Goal: Task Accomplishment & Management: Manage account settings

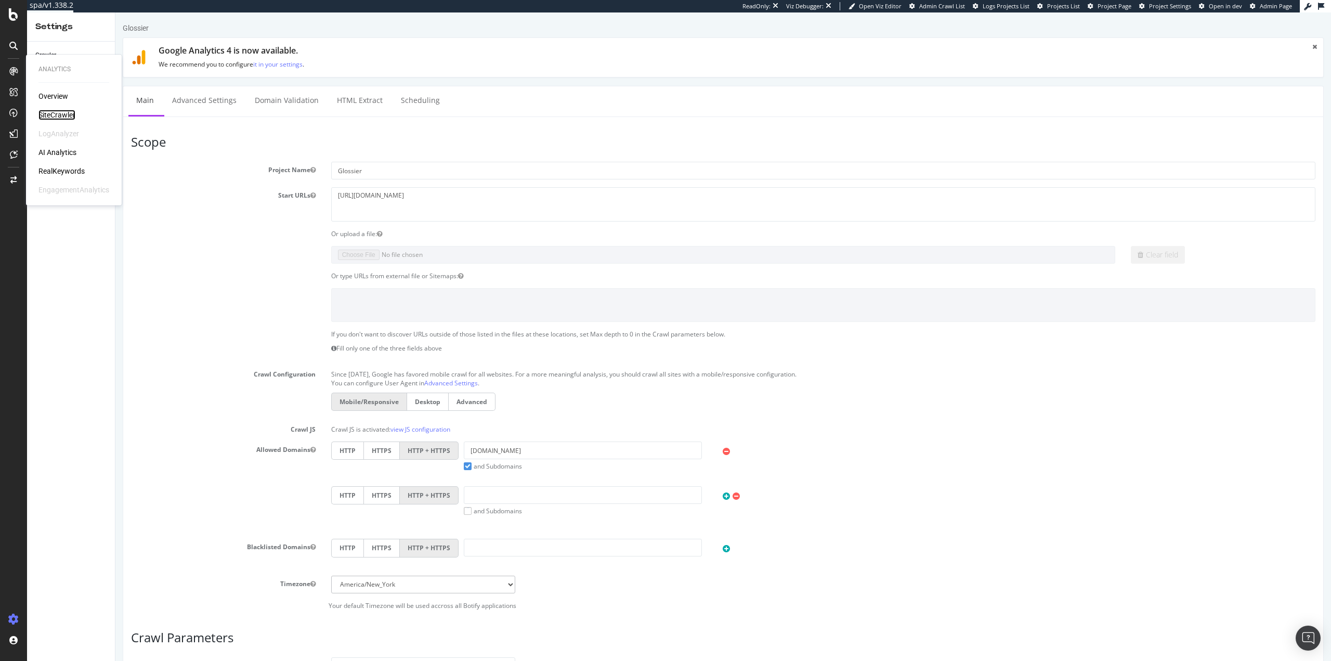
click at [60, 113] on div "SiteCrawler" at bounding box center [56, 115] width 37 height 10
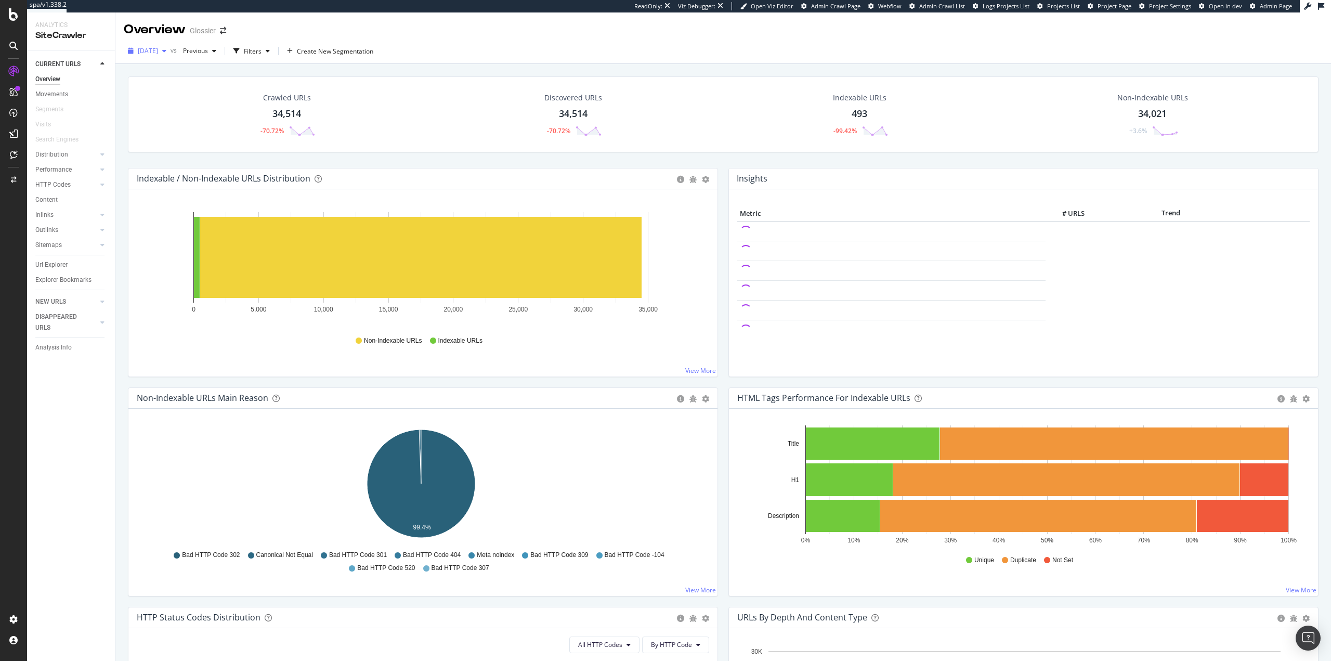
click at [154, 49] on span "[DATE]" at bounding box center [148, 50] width 20 height 9
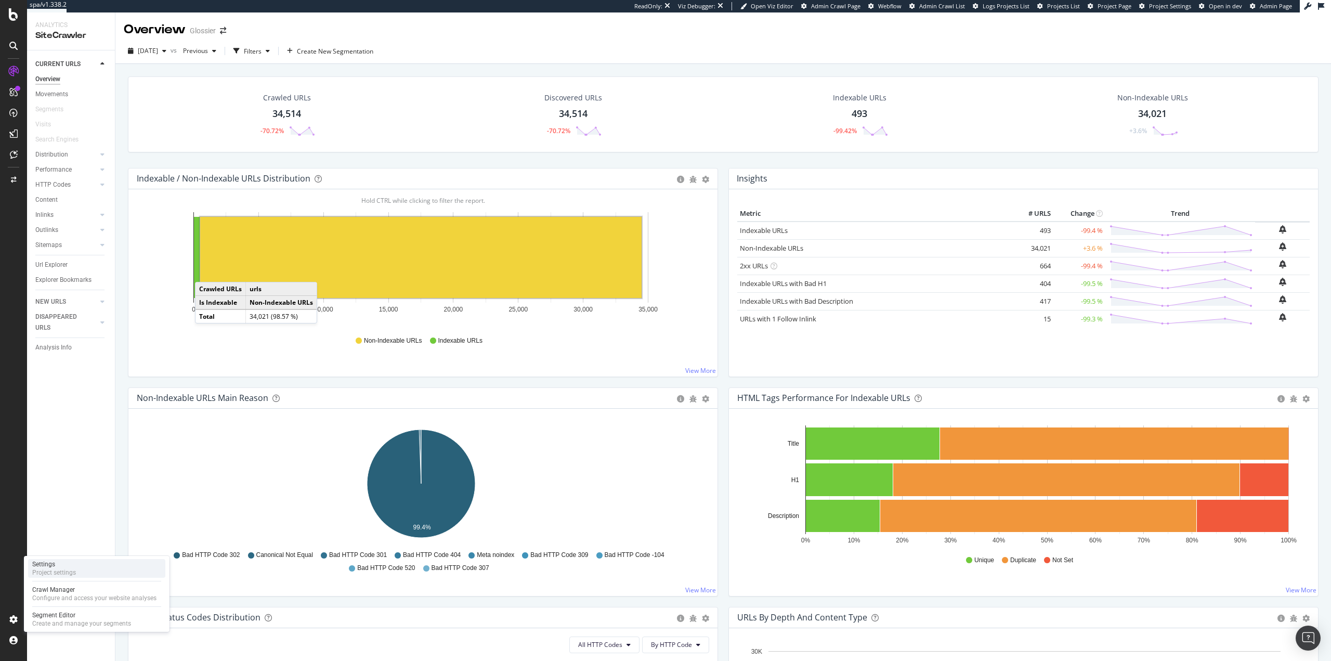
click at [80, 566] on div "Settings Project settings" at bounding box center [96, 568] width 137 height 19
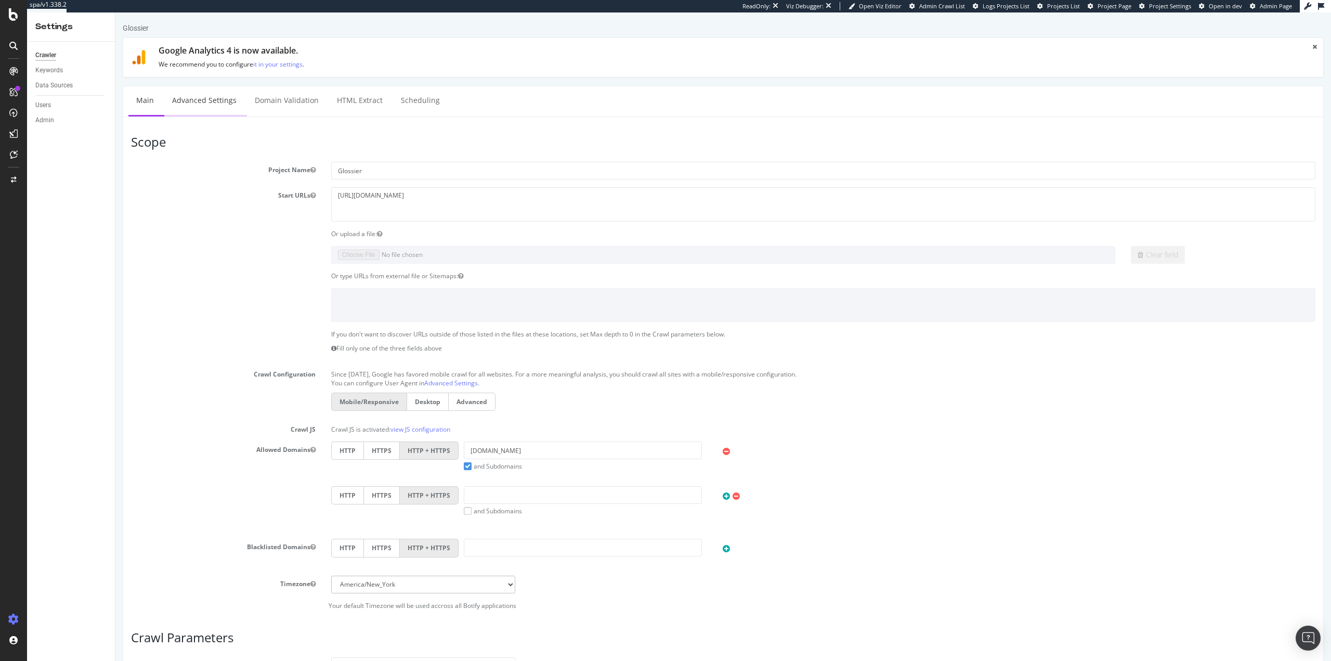
click at [212, 103] on link "Advanced Settings" at bounding box center [204, 100] width 80 height 29
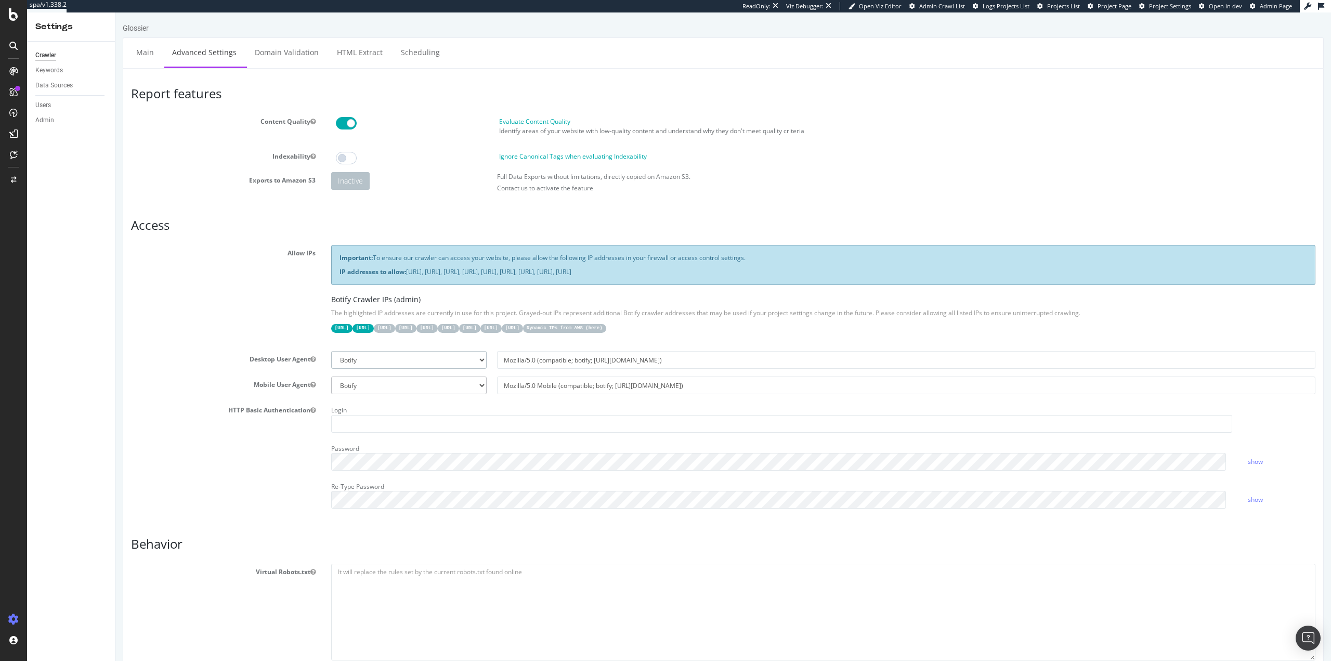
click at [422, 356] on select "Botify Googlebot Chrome Firefox Edge Custom" at bounding box center [408, 360] width 155 height 18
select select "Mozilla/5.0 (Windows NT 10.0; Win64; x64) AppleWebKit/537.36 (KHTML, like Gecko…"
click at [331, 351] on select "Botify Googlebot Chrome Firefox Edge Custom" at bounding box center [408, 360] width 155 height 18
type input "Mozilla/5.0 (Windows NT 10.0; Win64; x64) AppleWebKit/537.36 (KHTML, like Gecko…"
click at [409, 388] on select "Botify Googlebot Safari iPhone Safari iPad Chrome Android Custom" at bounding box center [408, 385] width 155 height 18
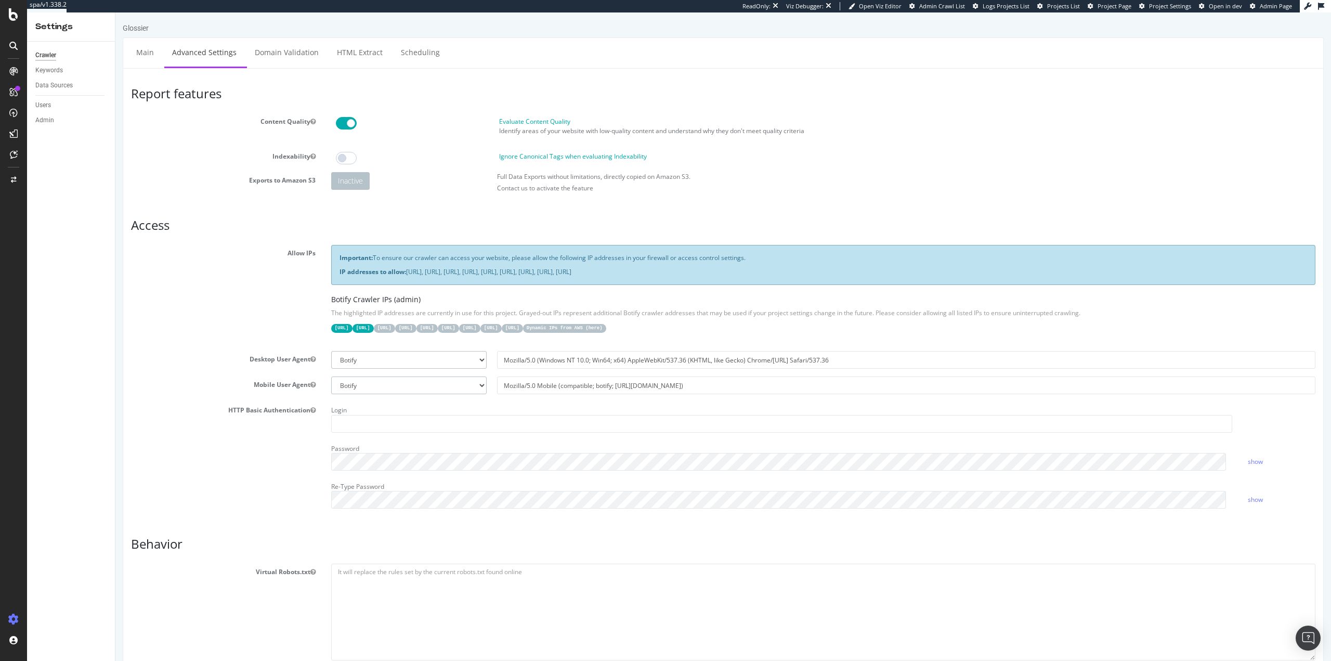
select select "Mozilla/5.0 (Linux; Android 16; Pixel 6a Build/BP2A.250705.008) AppleWebKit/537…"
click at [331, 376] on select "Botify Googlebot Safari iPhone Safari iPad Chrome Android Custom" at bounding box center [408, 385] width 155 height 18
type input "Mozilla/5.0 (Linux; Android 16; Pixel 6a Build/BP2A.250705.008) AppleWebKit/537…"
click at [236, 292] on div "Allow IPs Important: To ensure our crawler can access your website, please allo…" at bounding box center [723, 294] width 1200 height 98
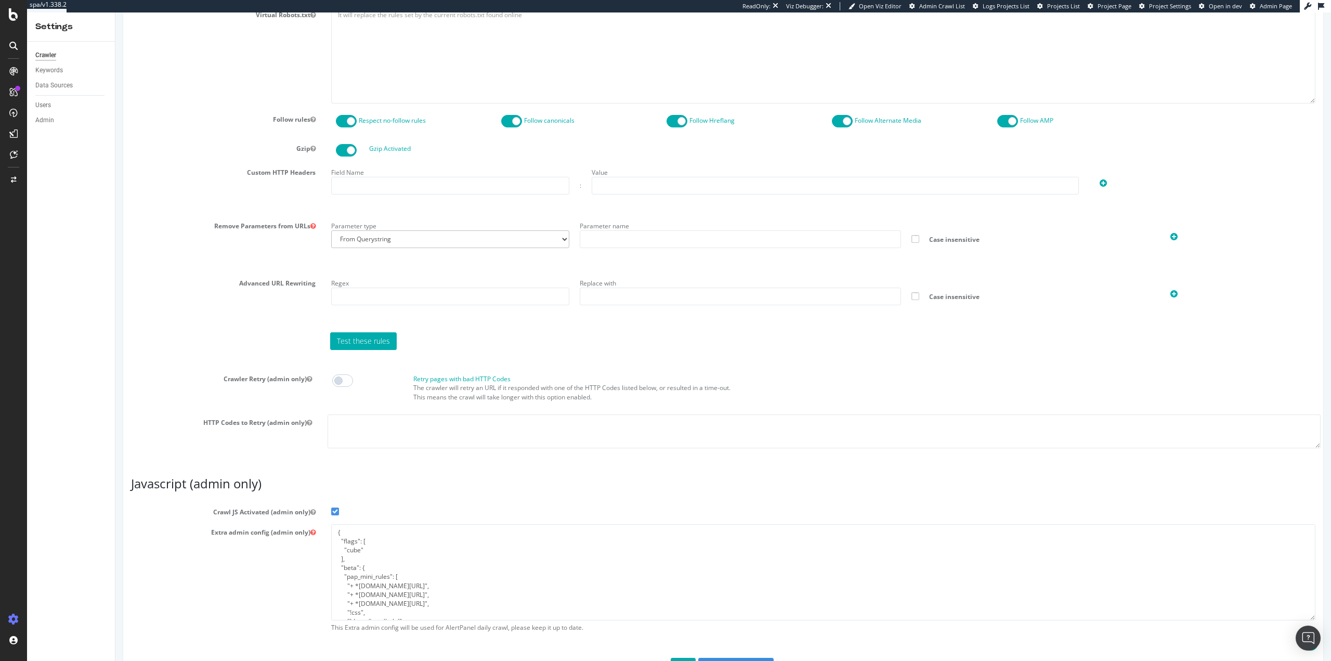
scroll to position [595, 0]
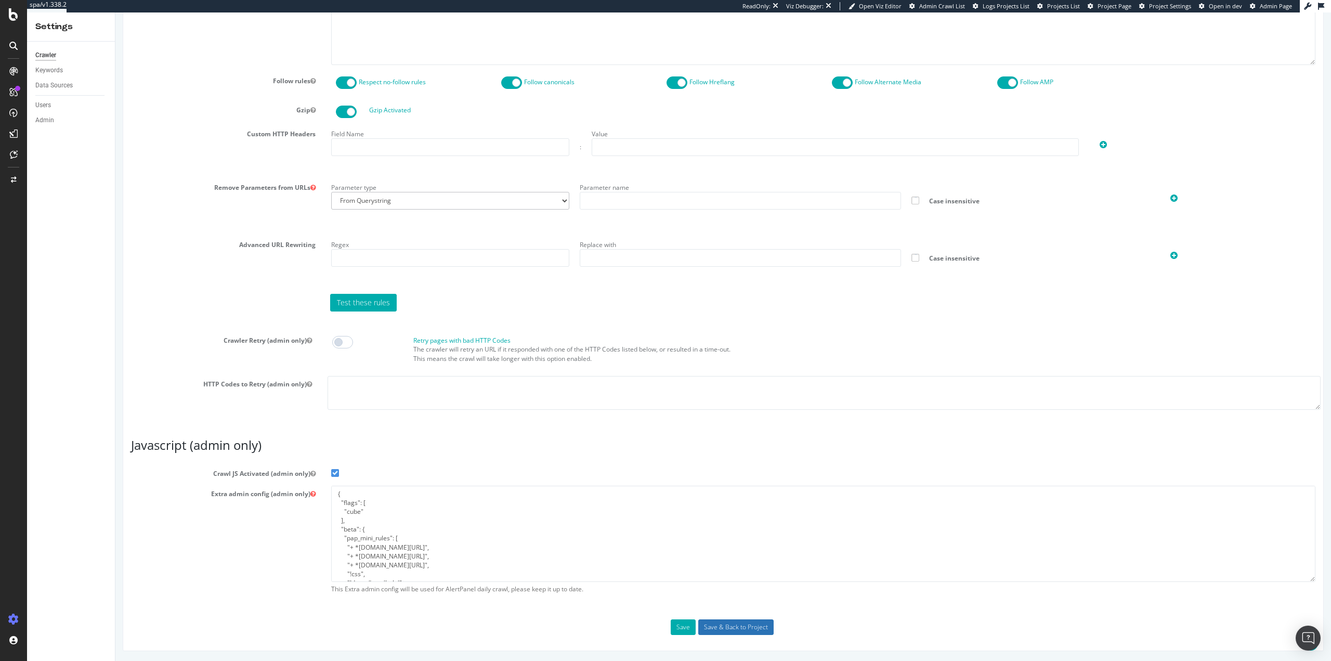
click at [728, 625] on input "Save & Back to Project" at bounding box center [735, 627] width 75 height 16
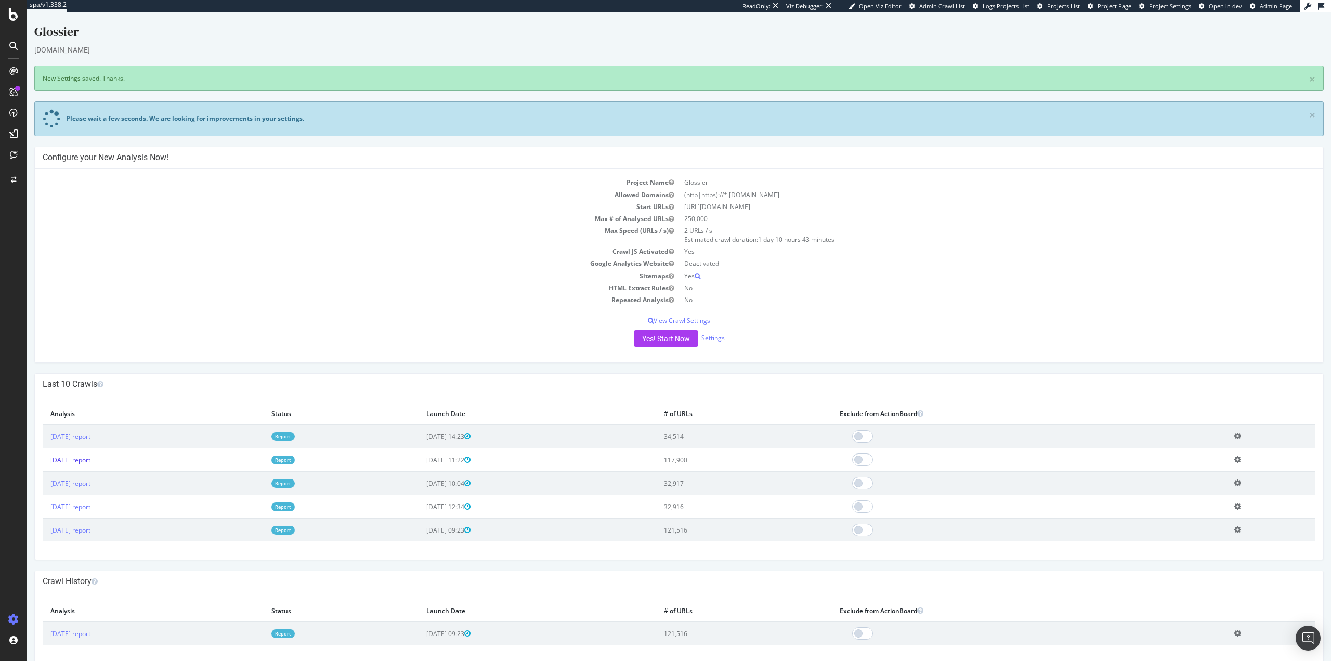
click at [90, 461] on link "[DATE] report" at bounding box center [70, 459] width 40 height 9
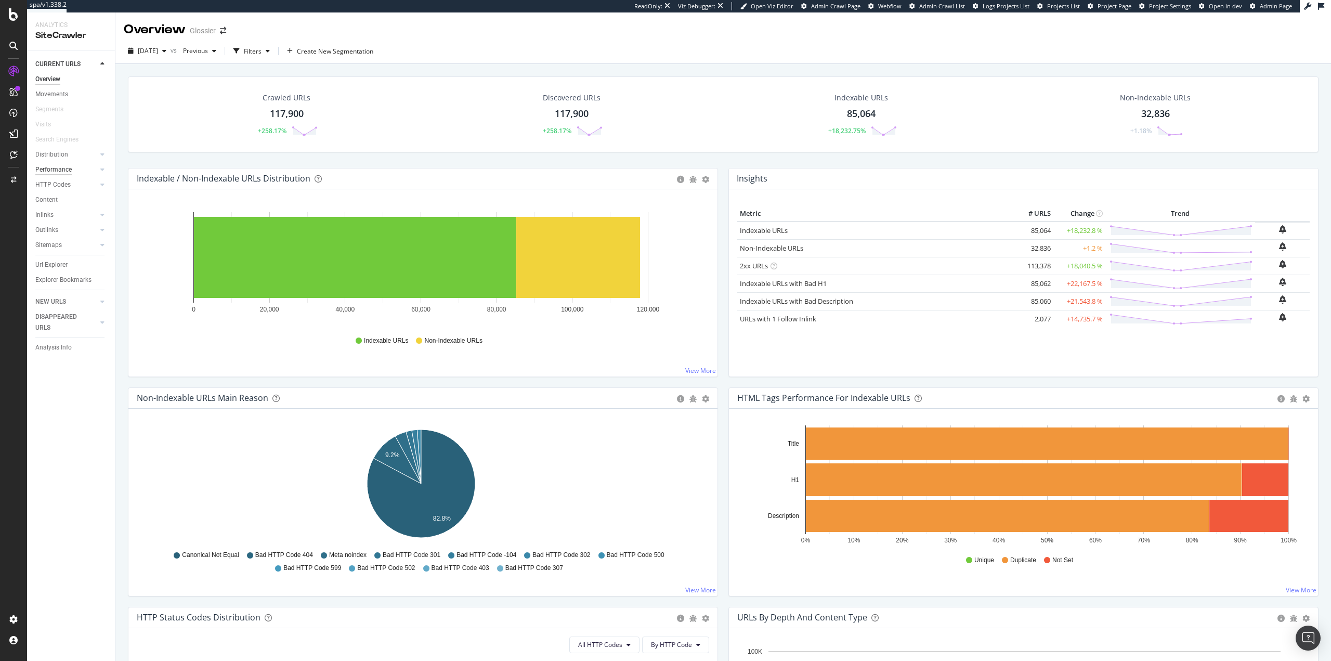
click at [59, 172] on div "Performance" at bounding box center [53, 169] width 36 height 11
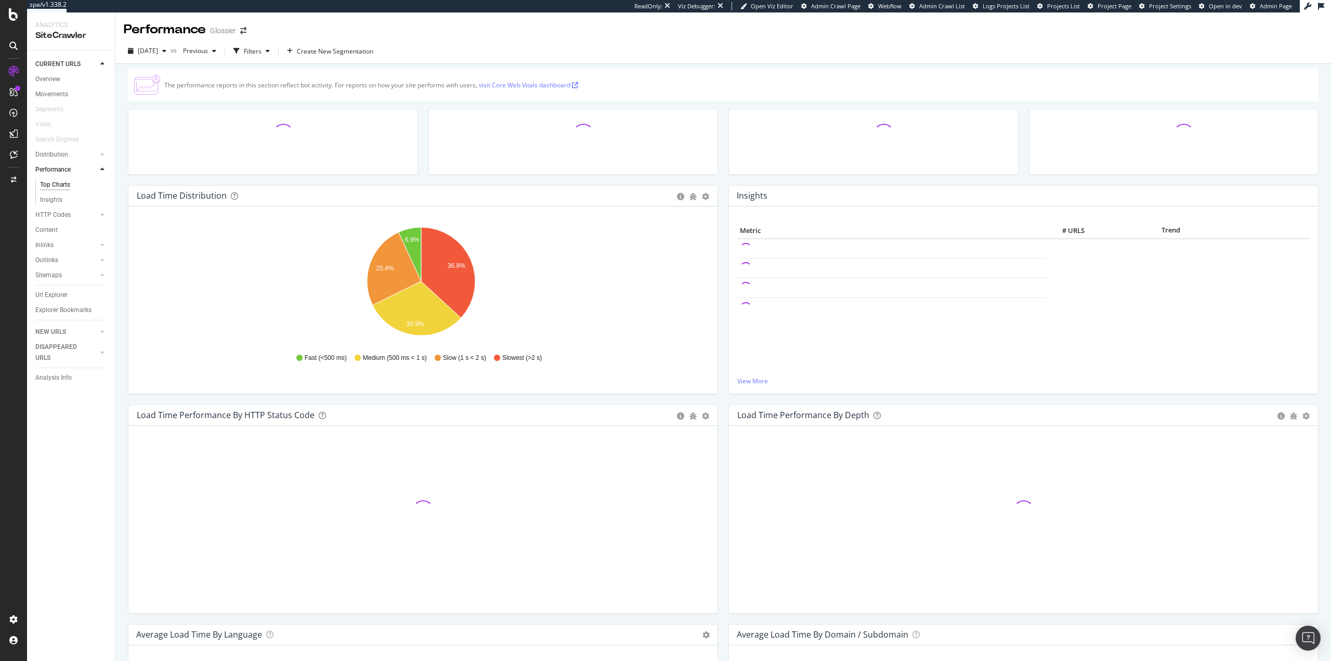
scroll to position [438, 0]
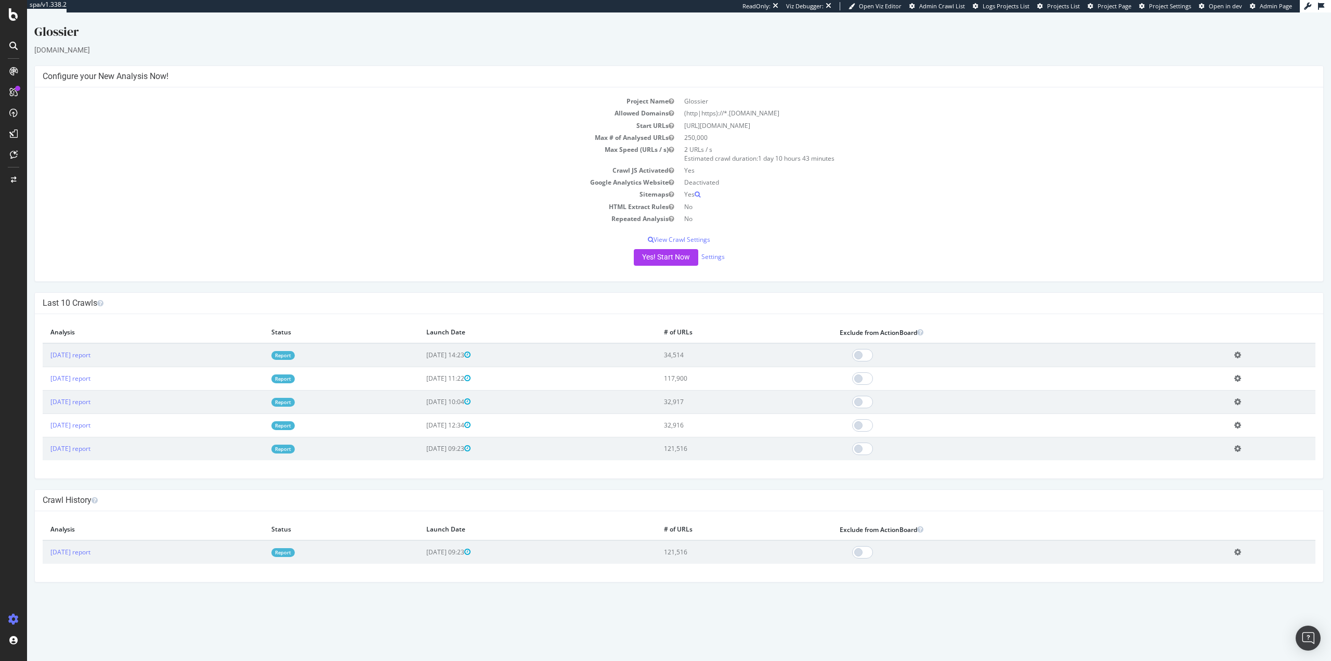
click at [1251, 380] on td "Add name Delete analysis" at bounding box center [1270, 378] width 89 height 23
click at [1241, 375] on icon at bounding box center [1237, 378] width 7 height 8
click at [1216, 389] on link "Add name" at bounding box center [1199, 394] width 83 height 14
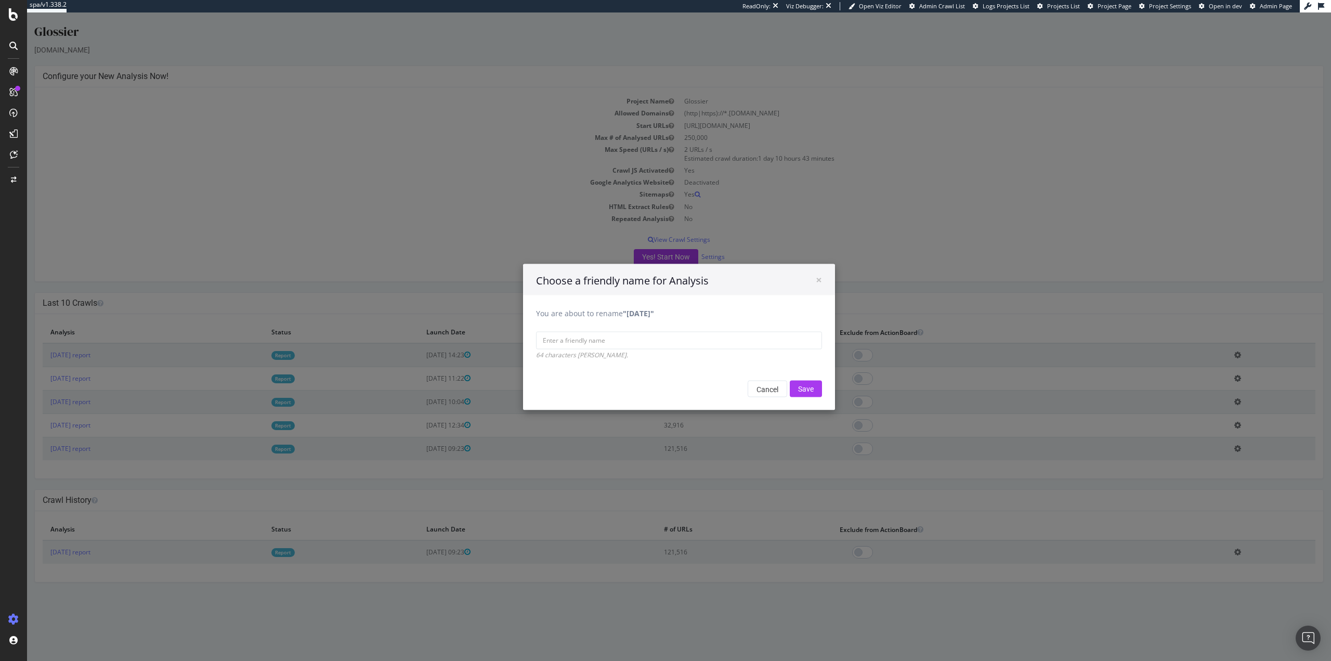
click at [644, 330] on fieldset "You are about to rename "[DATE]" 64 characters [PERSON_NAME]." at bounding box center [679, 333] width 286 height 51
click at [643, 339] on input "You are about to rename "[DATE]"" at bounding box center [679, 340] width 286 height 18
type input "html"
click at [808, 386] on input "Save" at bounding box center [806, 388] width 32 height 17
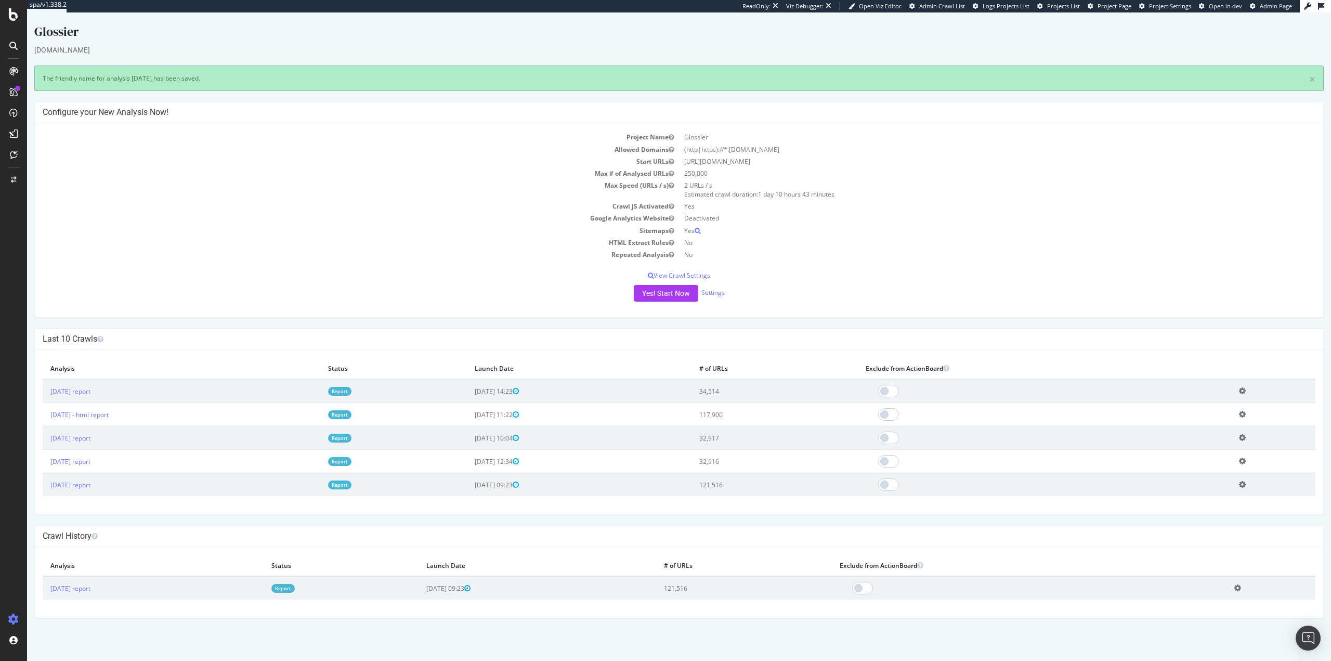
click at [1255, 487] on td "Add name Delete analysis" at bounding box center [1273, 484] width 84 height 23
click at [1246, 486] on icon at bounding box center [1242, 484] width 7 height 8
click at [1208, 503] on link "Add name" at bounding box center [1203, 500] width 83 height 14
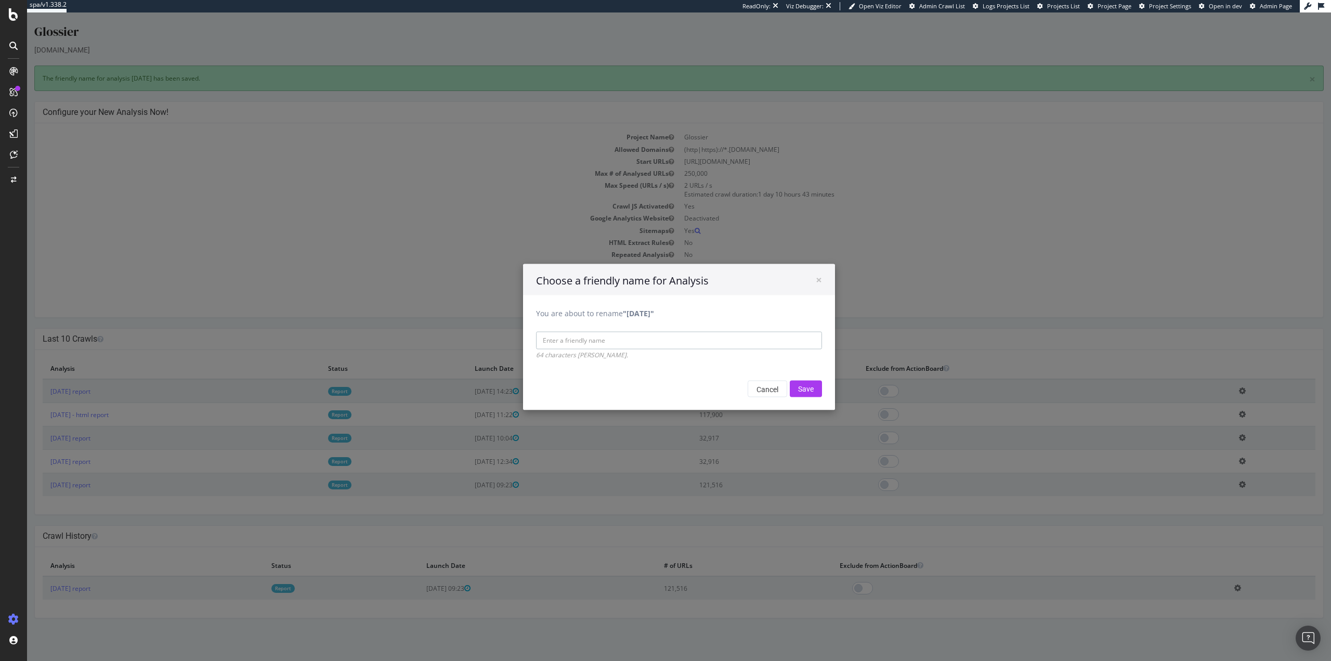
click at [662, 342] on input "You are about to rename "[DATE]"" at bounding box center [679, 340] width 286 height 18
type input "html"
click at [803, 388] on input "Save" at bounding box center [806, 388] width 32 height 17
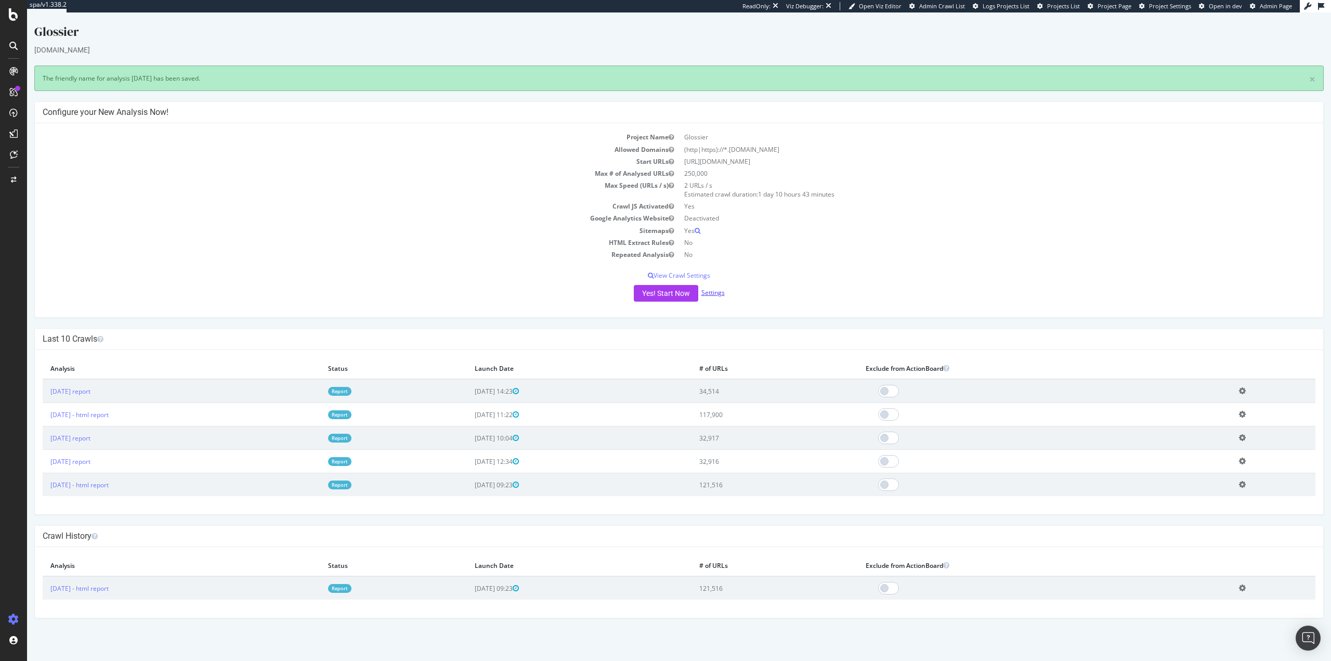
click at [720, 295] on link "Settings" at bounding box center [712, 292] width 23 height 9
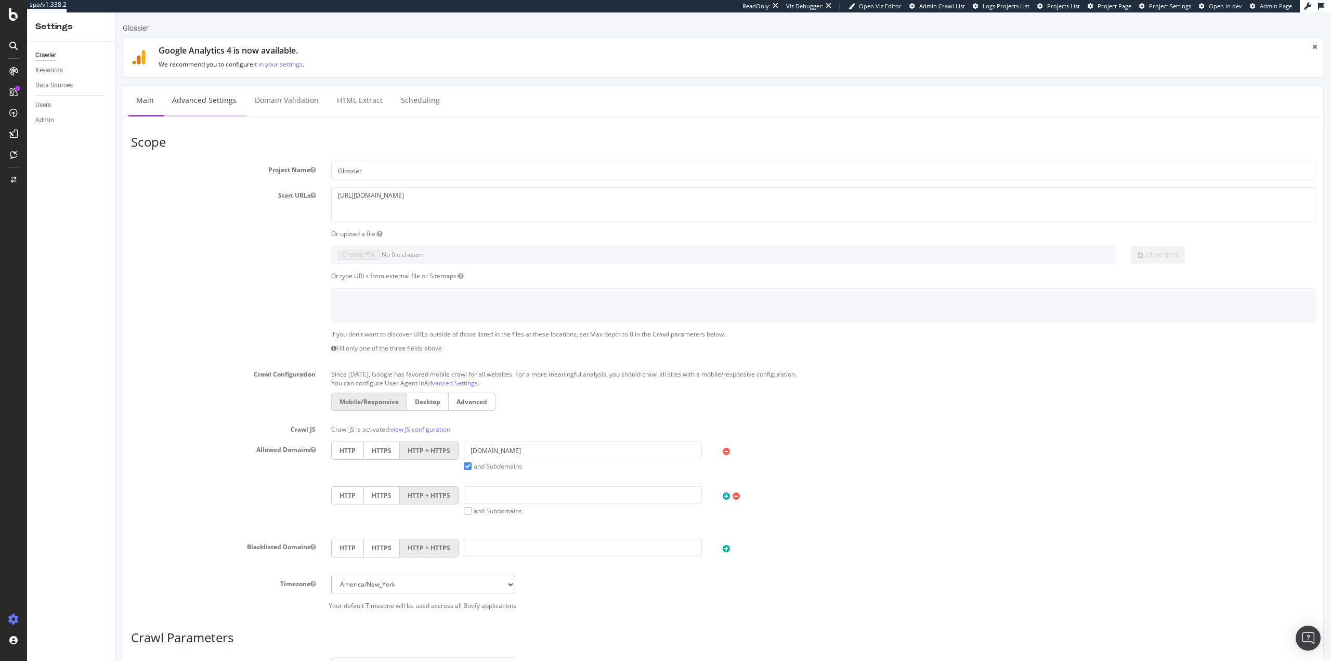
click at [207, 106] on link "Advanced Settings" at bounding box center [204, 100] width 80 height 29
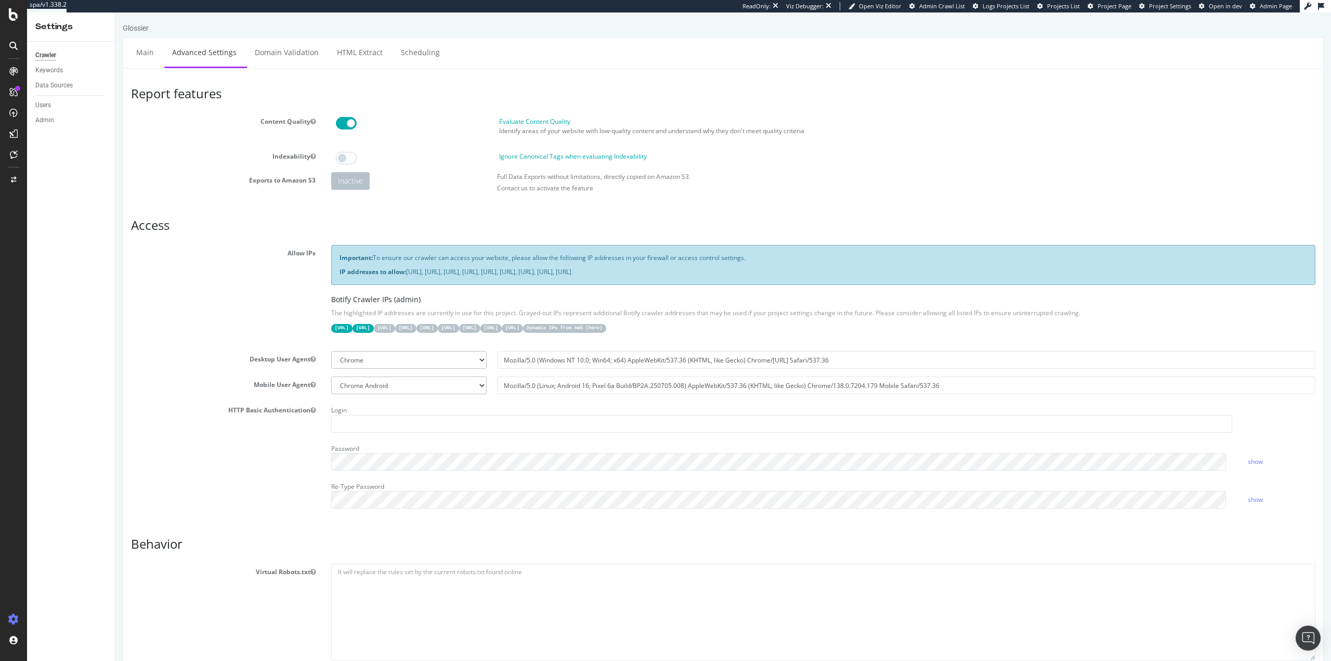
drag, startPoint x: 395, startPoint y: 370, endPoint x: 397, endPoint y: 361, distance: 9.6
click at [396, 369] on section "Allow IPs Important: To ensure our crawler can access your website, please allo…" at bounding box center [723, 380] width 1184 height 271
click at [397, 360] on select "Botify Googlebot Chrome Firefox Edge Custom" at bounding box center [408, 360] width 155 height 18
click at [406, 359] on select "Botify Googlebot Chrome Firefox Edge Custom" at bounding box center [408, 360] width 155 height 18
drag, startPoint x: 409, startPoint y: 364, endPoint x: 424, endPoint y: 366, distance: 14.7
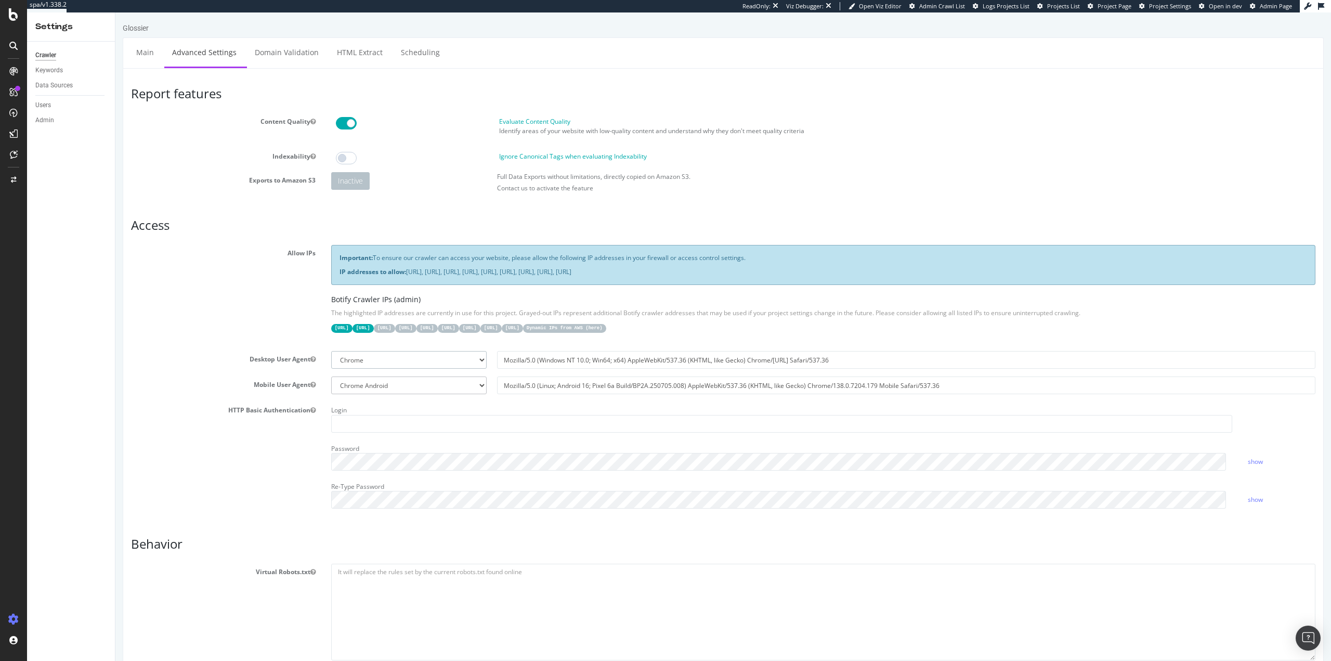
click at [410, 364] on select "Botify Googlebot Chrome Firefox Edge Custom" at bounding box center [408, 360] width 155 height 18
select select "Mozilla/5.0 (compatible; Googlebot/2.1; +[URL][DOMAIN_NAME])"
click at [331, 351] on select "Botify Googlebot Chrome Firefox Edge Custom" at bounding box center [408, 360] width 155 height 18
type input "Mozilla/5.0 (compatible; Googlebot/2.1; +[URL][DOMAIN_NAME])"
click at [422, 387] on select "Botify Googlebot Safari iPhone Safari iPad Chrome Android Custom" at bounding box center [408, 385] width 155 height 18
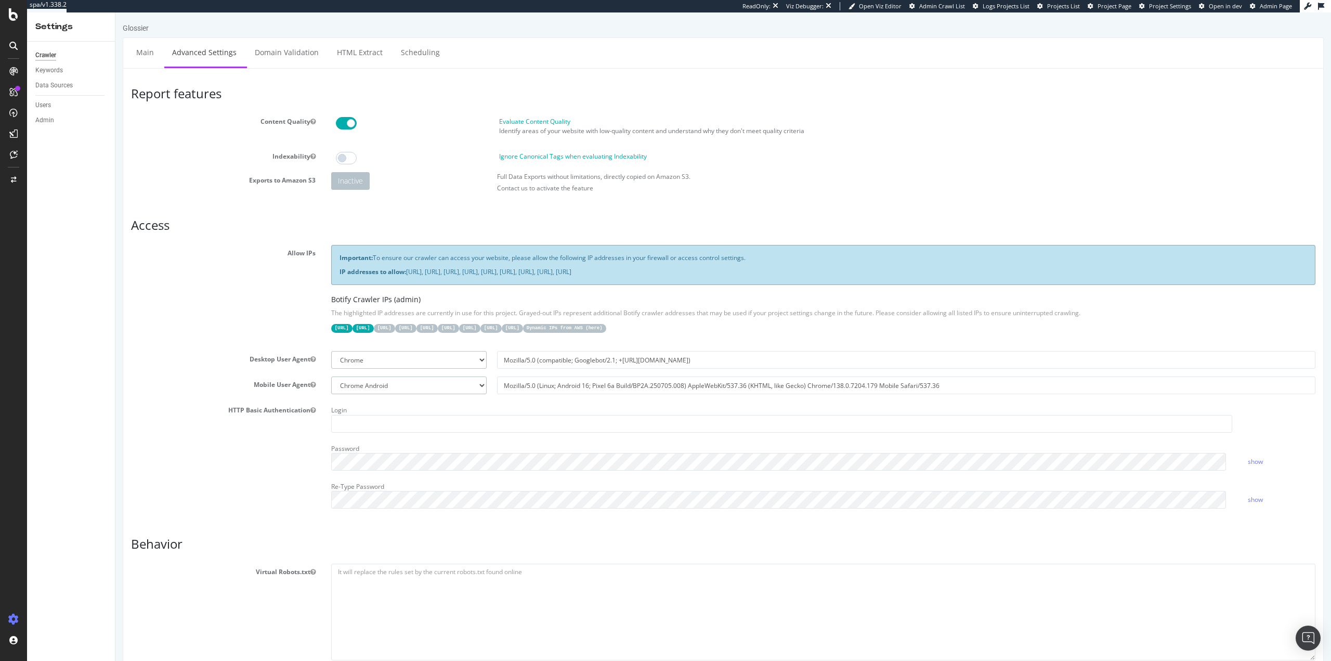
select select "Mozilla/5.0 (Linux; Android 6.0.1; Nexus 5X Build/MMB29P) AppleWebKit/537.36 (K…"
click at [331, 376] on select "Botify Googlebot Safari iPhone Safari iPad Chrome Android Custom" at bounding box center [408, 385] width 155 height 18
type input "Mozilla/5.0 (Linux; Android 6.0.1; Nexus 5X Build/MMB29P) AppleWebKit/537.36 (K…"
click at [215, 303] on div "Allow IPs Important: To ensure our crawler can access your website, please allo…" at bounding box center [723, 294] width 1200 height 98
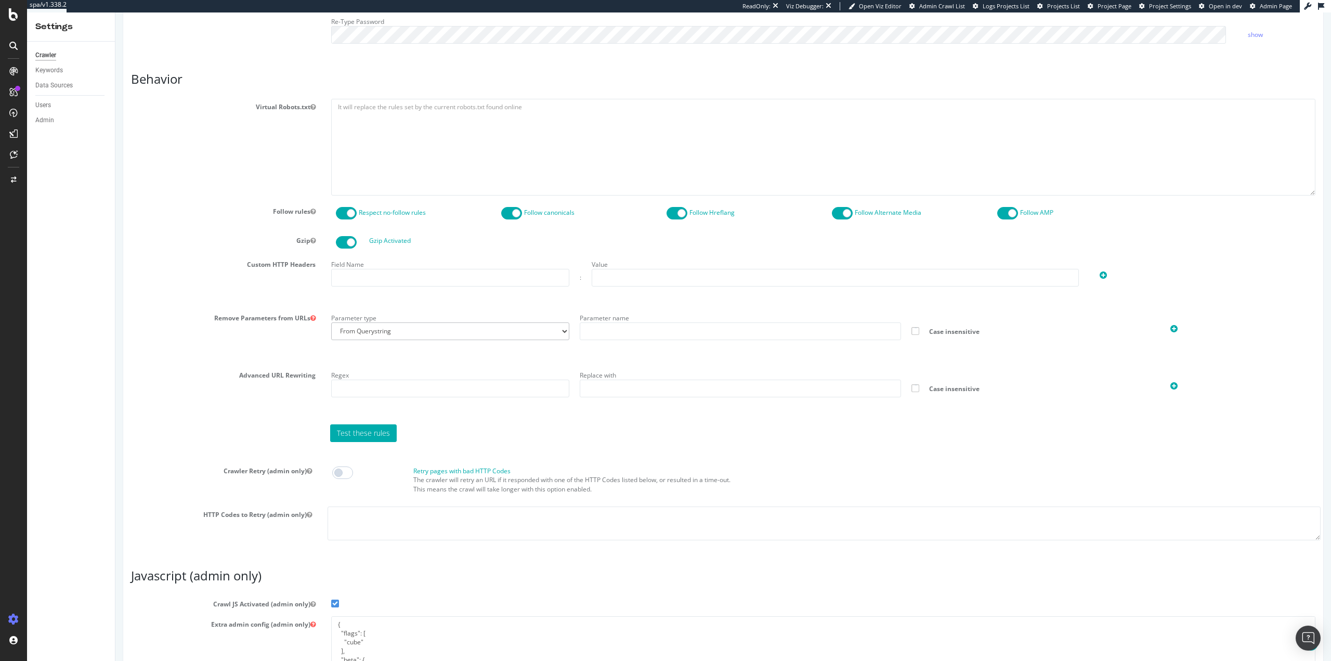
scroll to position [595, 0]
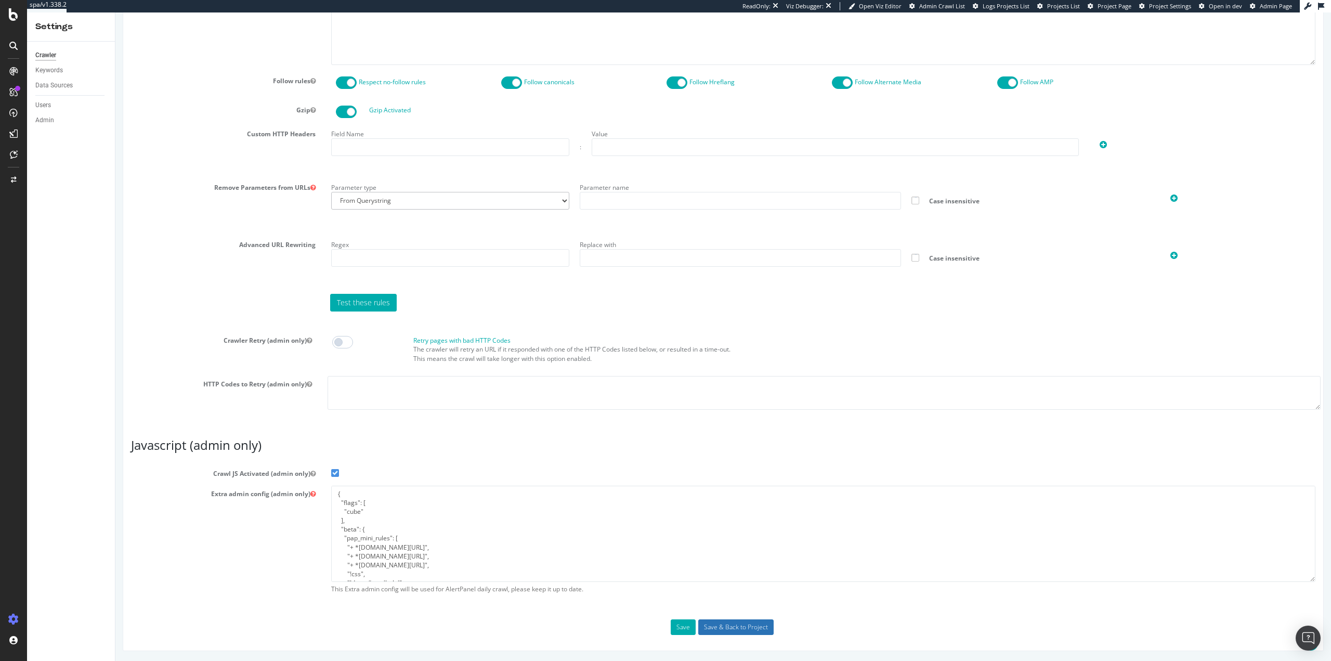
click at [742, 628] on input "Save & Back to Project" at bounding box center [735, 627] width 75 height 16
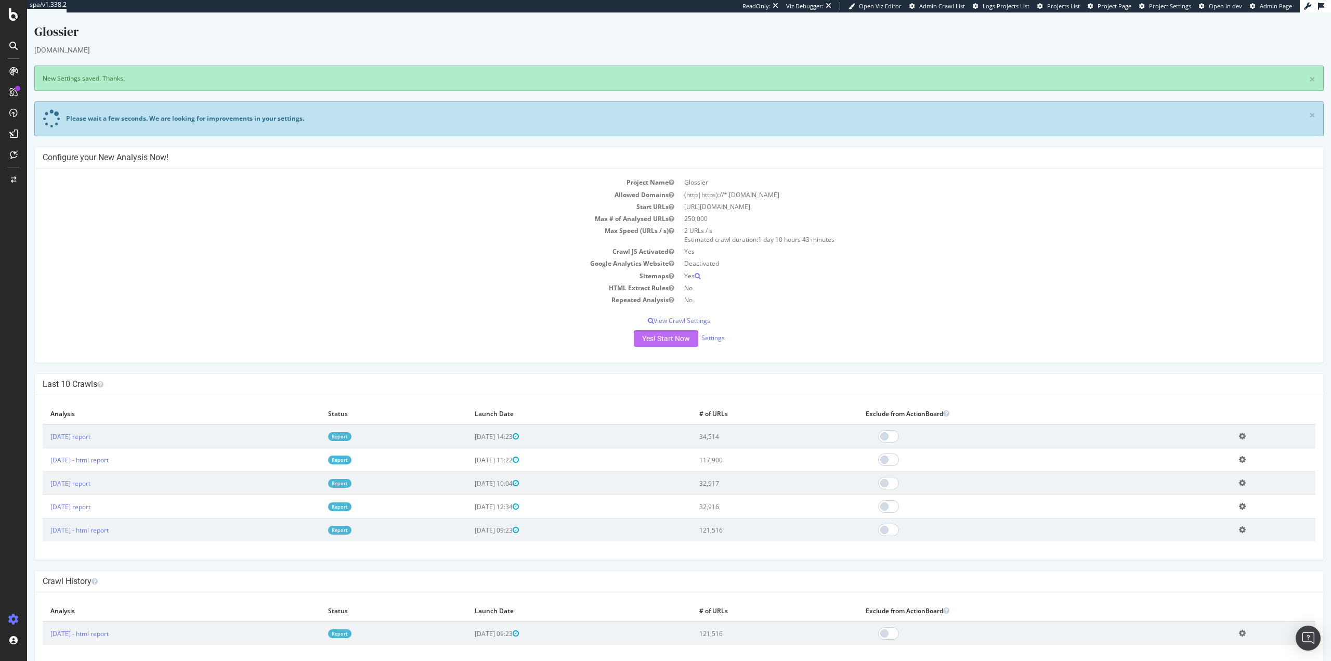
click at [667, 339] on button "Yes! Start Now" at bounding box center [666, 338] width 64 height 17
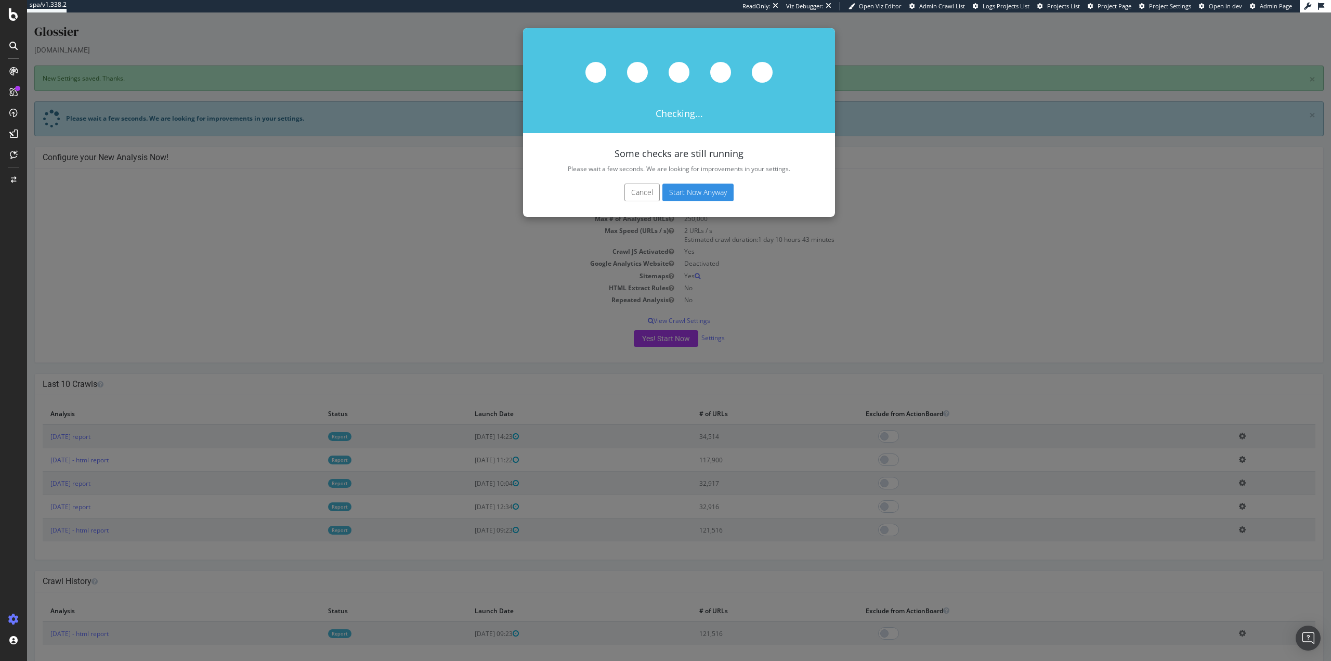
click at [688, 197] on button "Start Now Anyway" at bounding box center [697, 193] width 71 height 18
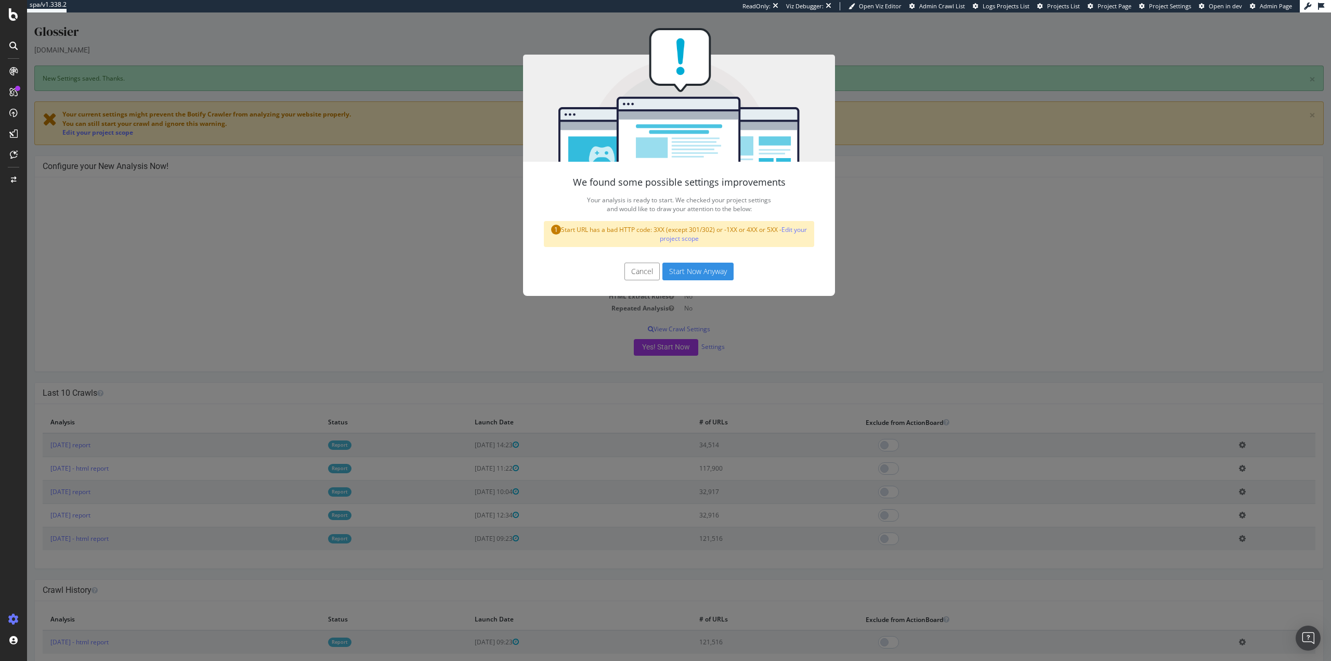
click at [415, 269] on div "We found some possible settings improvements Your analysis is ready to start. W…" at bounding box center [679, 336] width 1304 height 648
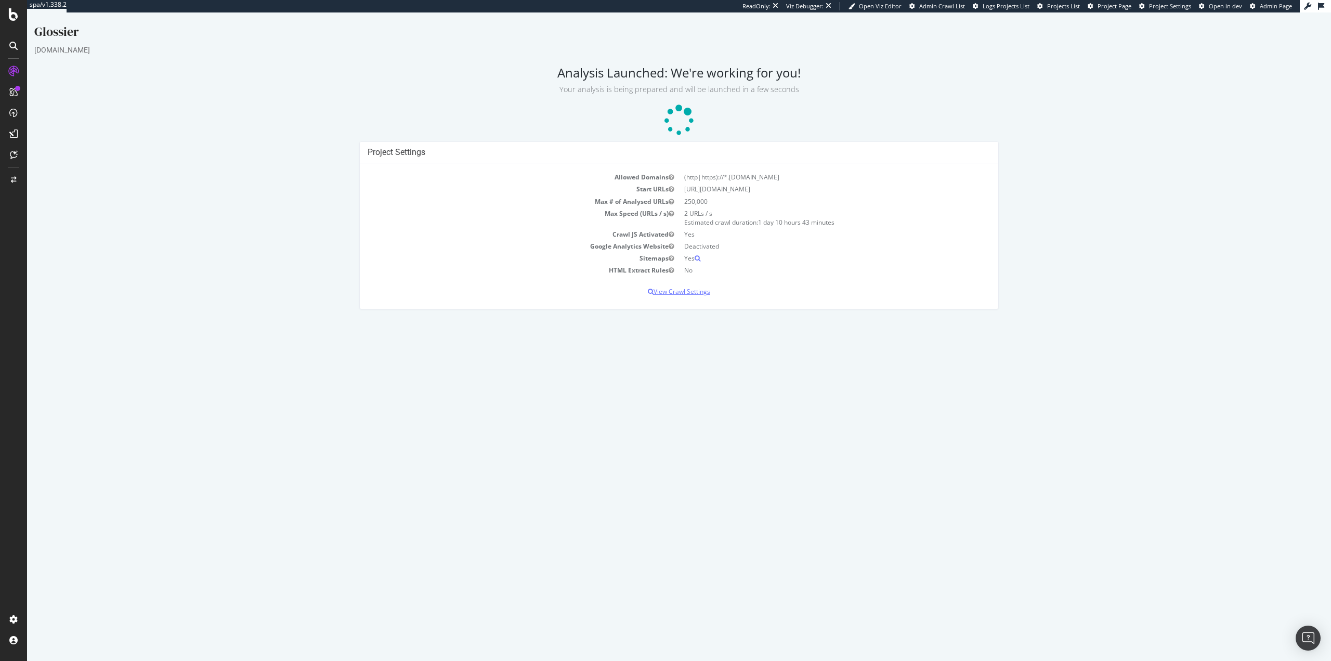
click at [667, 293] on p "View Crawl Settings" at bounding box center [679, 291] width 623 height 9
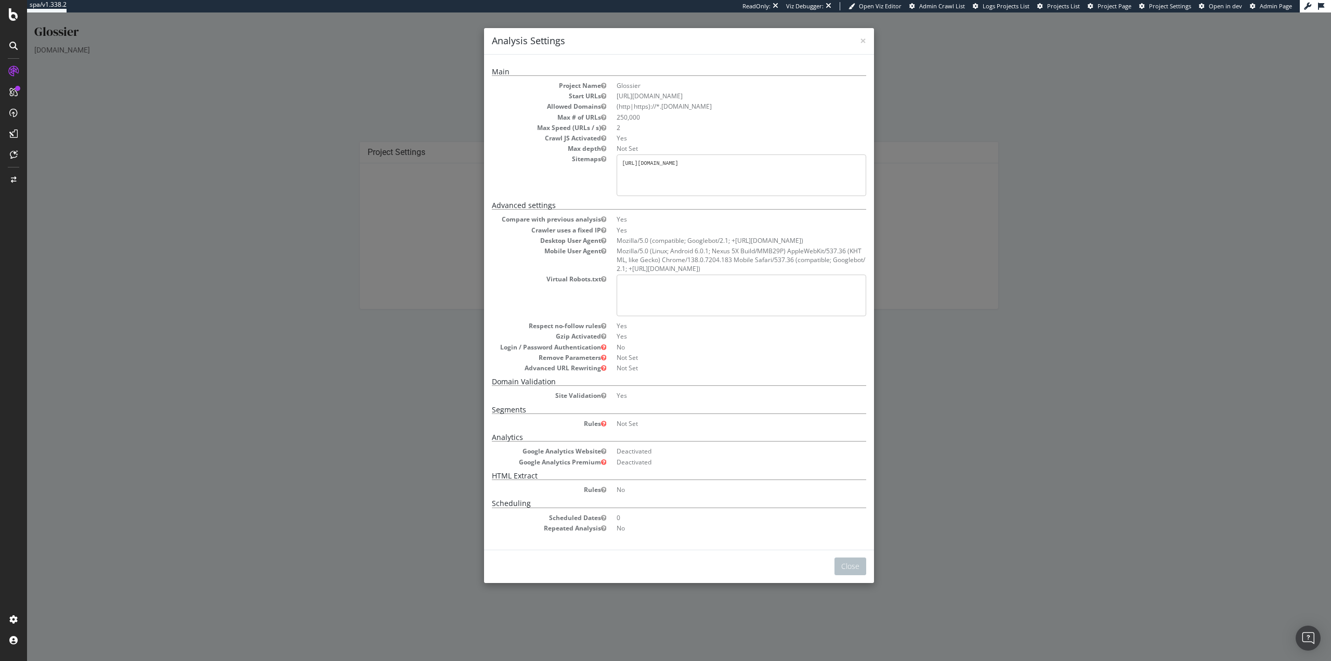
click at [379, 332] on div "× Close Analysis Settings Main Project Name Glossier Start URLs [URL][DOMAIN_NA…" at bounding box center [679, 336] width 1304 height 648
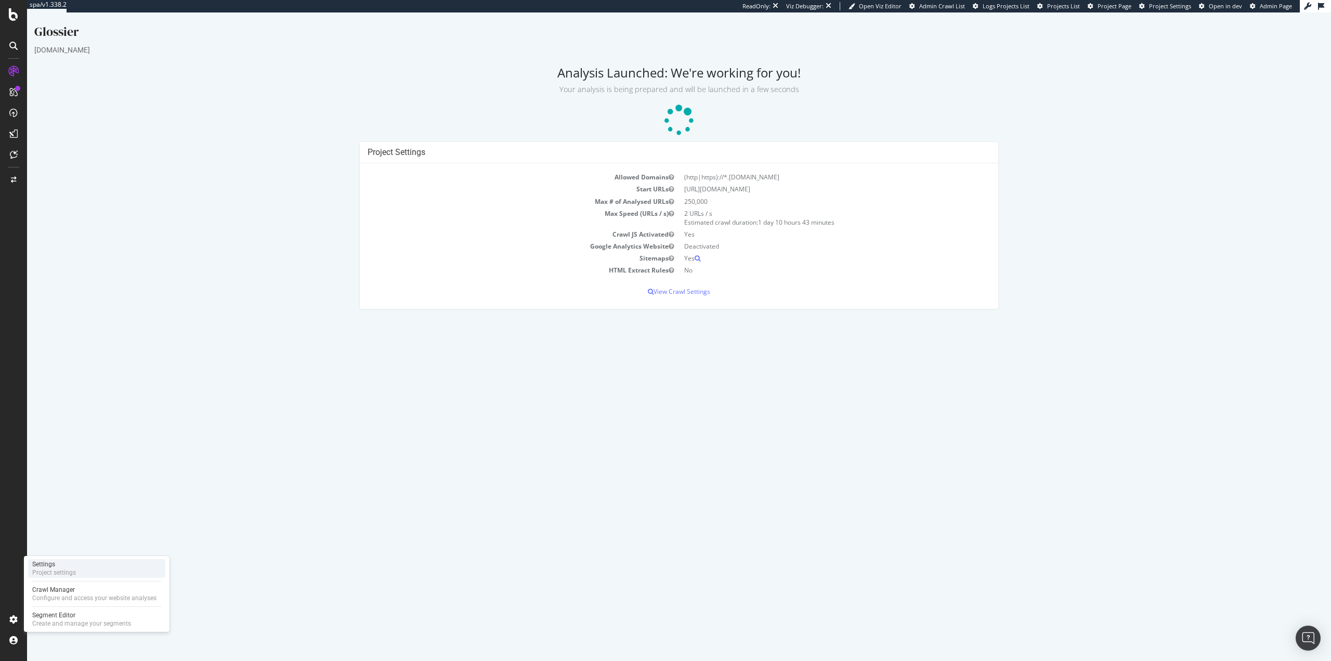
click at [92, 566] on div "Settings Project settings" at bounding box center [96, 568] width 137 height 19
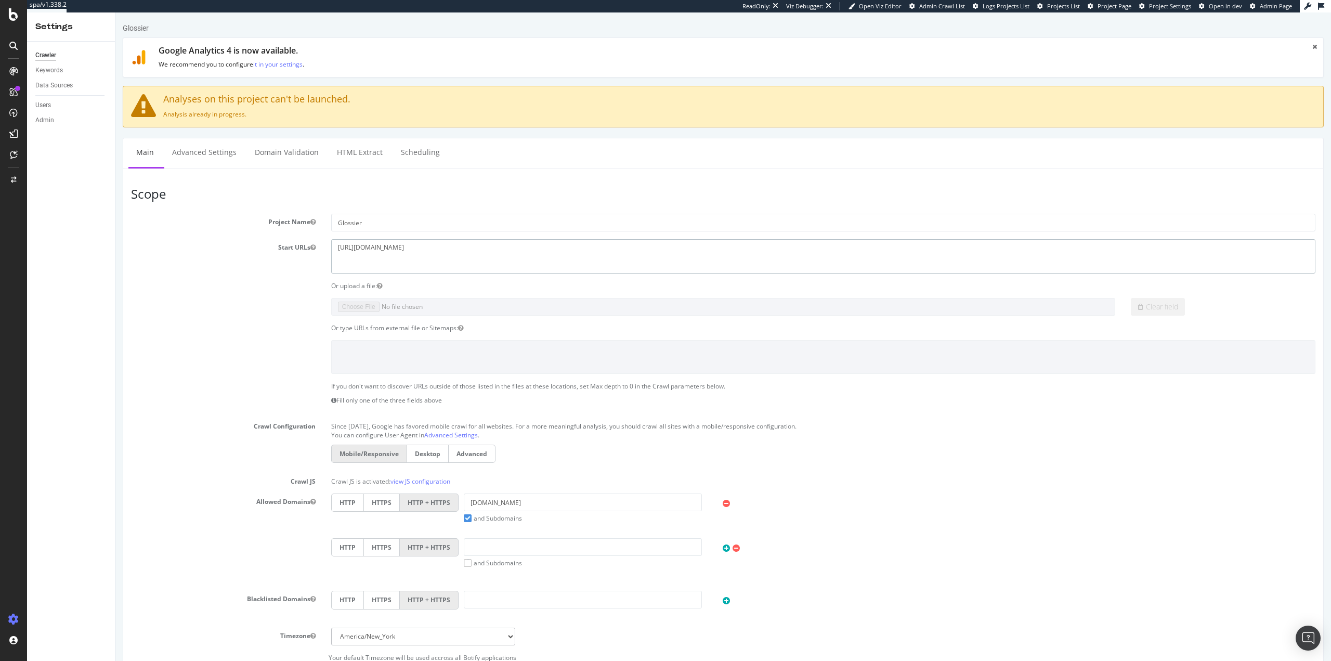
click at [422, 248] on textarea "[URL][DOMAIN_NAME]" at bounding box center [823, 256] width 984 height 34
click at [193, 149] on link "Advanced Settings" at bounding box center [204, 152] width 80 height 29
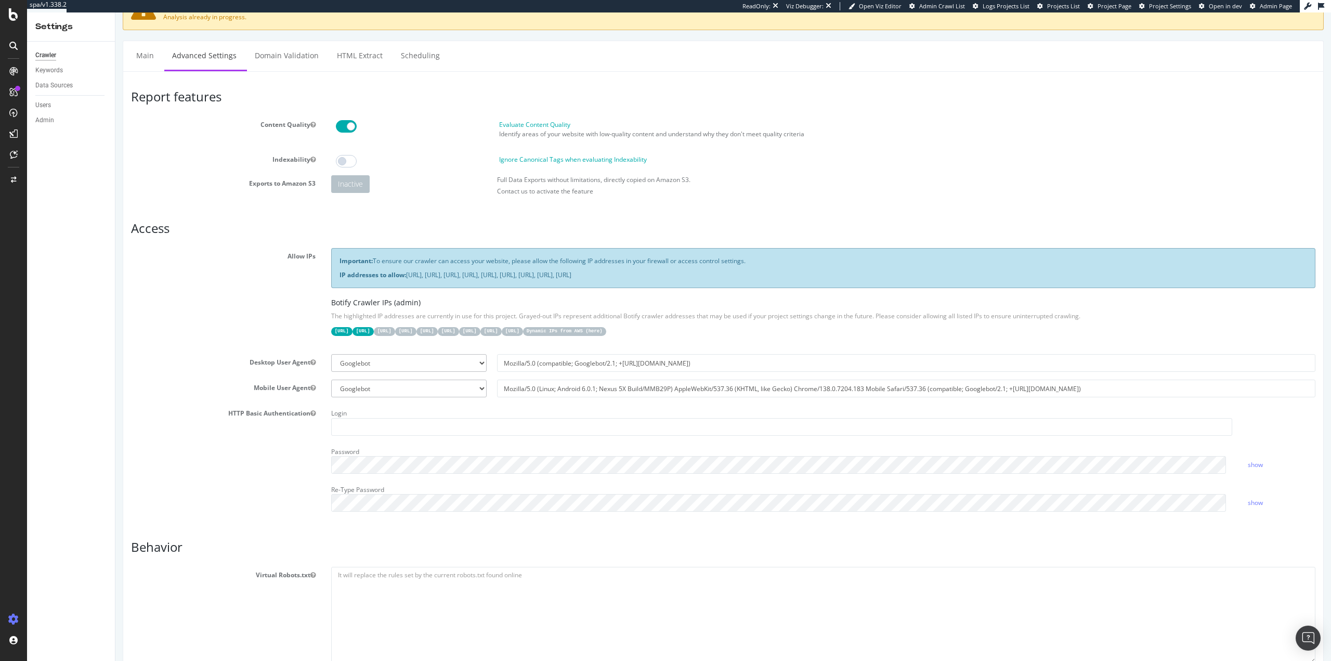
scroll to position [364, 0]
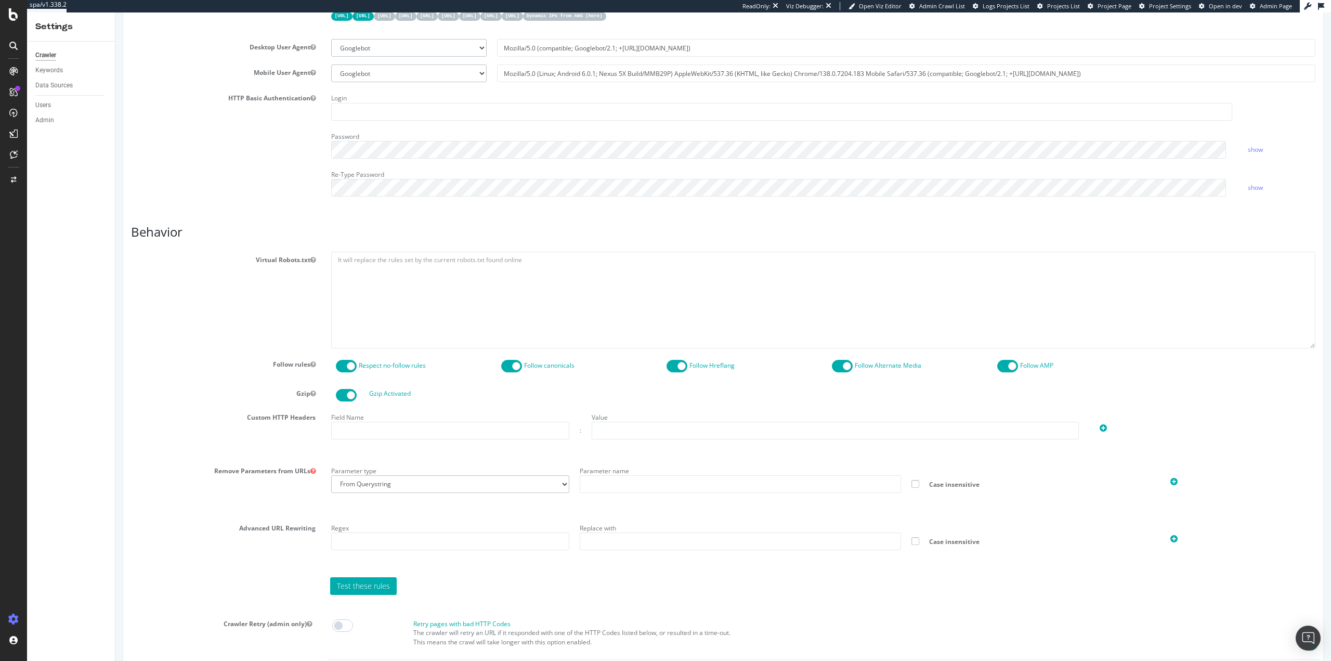
click at [408, 43] on select "Botify Googlebot Chrome Firefox Edge Custom" at bounding box center [408, 48] width 155 height 18
select select "Mozilla/5.0 (Windows NT 10.0; Win64; x64) AppleWebKit/537.36 (KHTML, like Gecko…"
click at [331, 39] on select "Botify Googlebot Chrome Firefox Edge Custom" at bounding box center [408, 48] width 155 height 18
type input "Mozilla/5.0 (Windows NT 10.0; Win64; x64) AppleWebKit/537.36 (KHTML, like Gecko…"
click at [402, 75] on select "Botify Googlebot Safari iPhone Safari iPad Chrome Android Custom" at bounding box center [408, 73] width 155 height 18
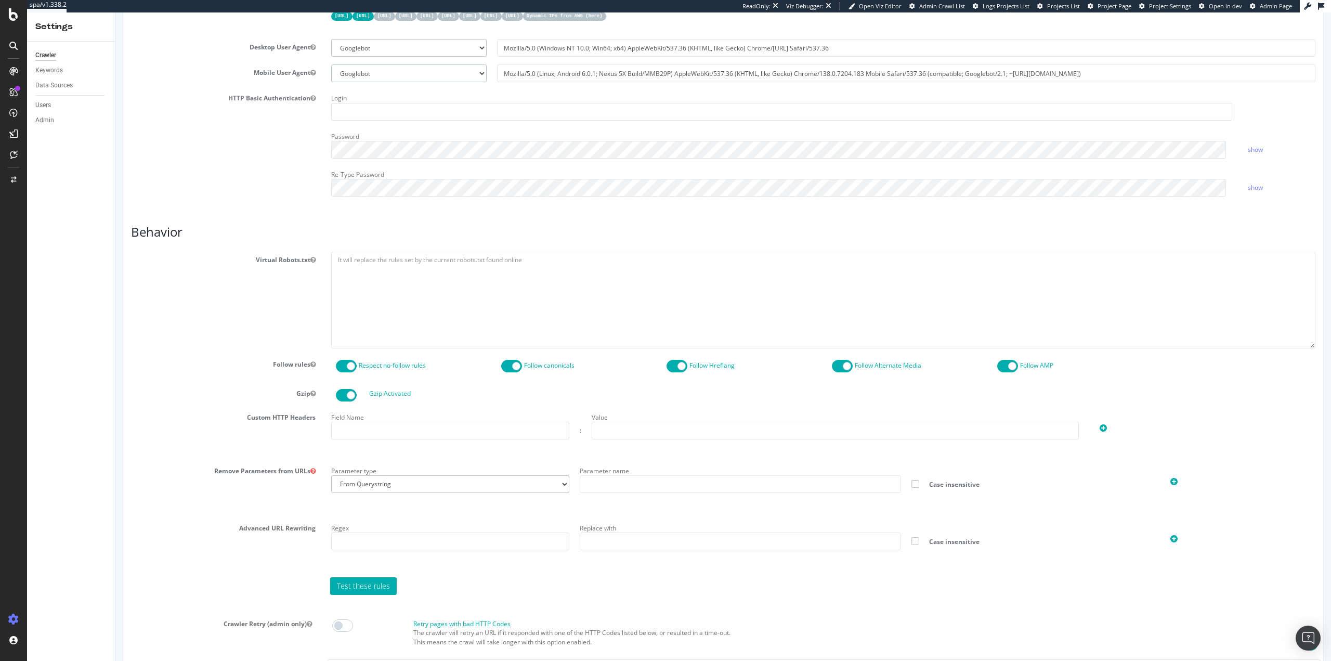
select select "Mozilla/5.0 (Linux; Android 16; Pixel 6a Build/BP2A.250705.008) AppleWebKit/537…"
click at [331, 64] on select "Botify Googlebot Safari iPhone Safari iPad Chrome Android Custom" at bounding box center [408, 73] width 155 height 18
type input "Mozilla/5.0 (Linux; Android 16; Pixel 6a Build/BP2A.250705.008) AppleWebKit/537…"
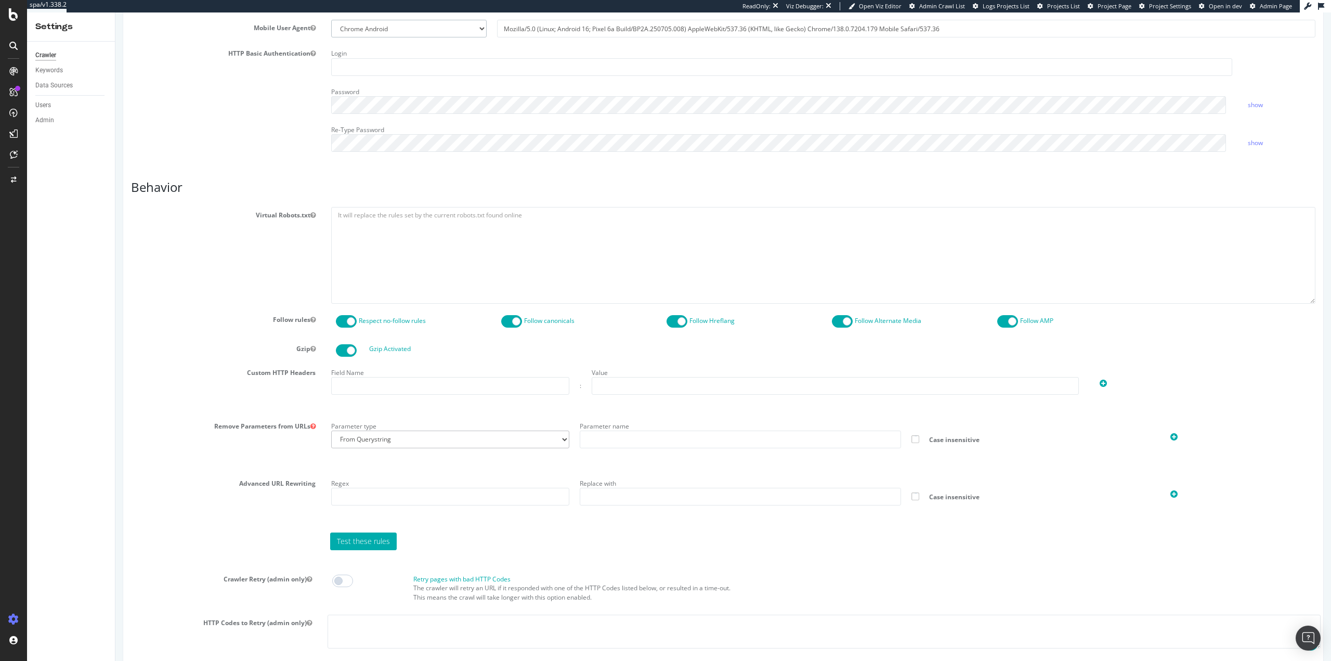
scroll to position [647, 0]
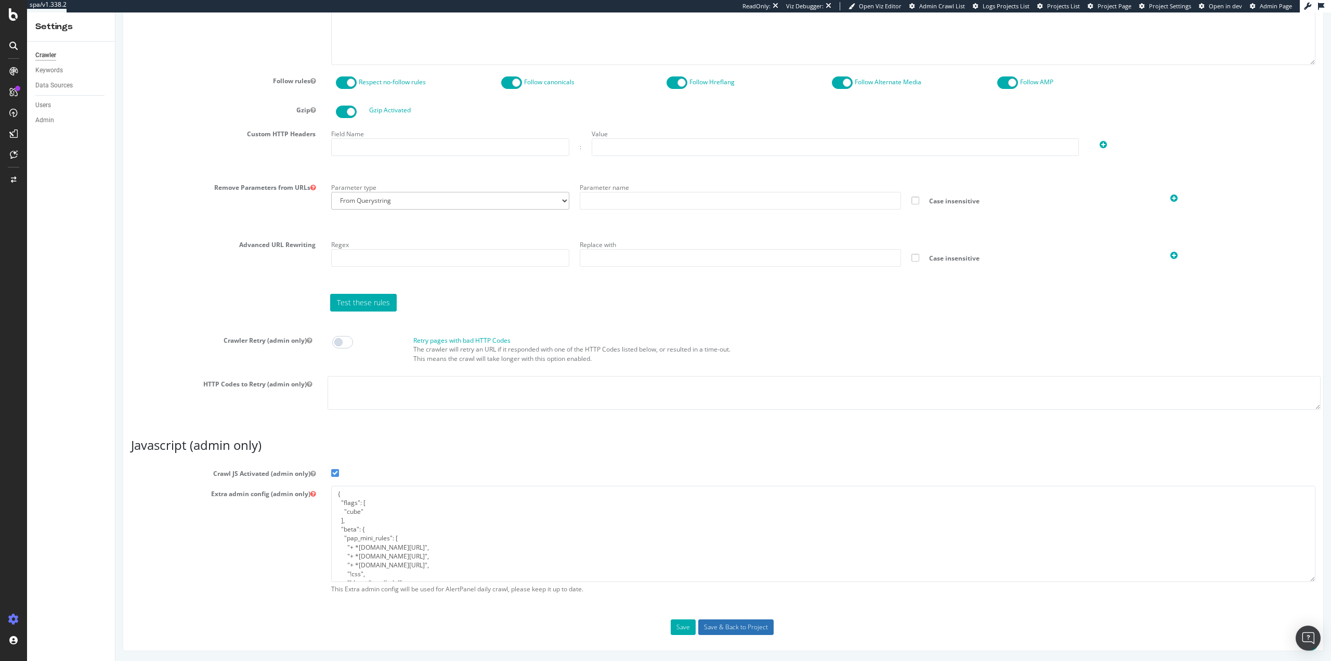
drag, startPoint x: 738, startPoint y: 626, endPoint x: 668, endPoint y: 573, distance: 88.1
click at [738, 625] on input "Save & Back to Project" at bounding box center [735, 627] width 75 height 16
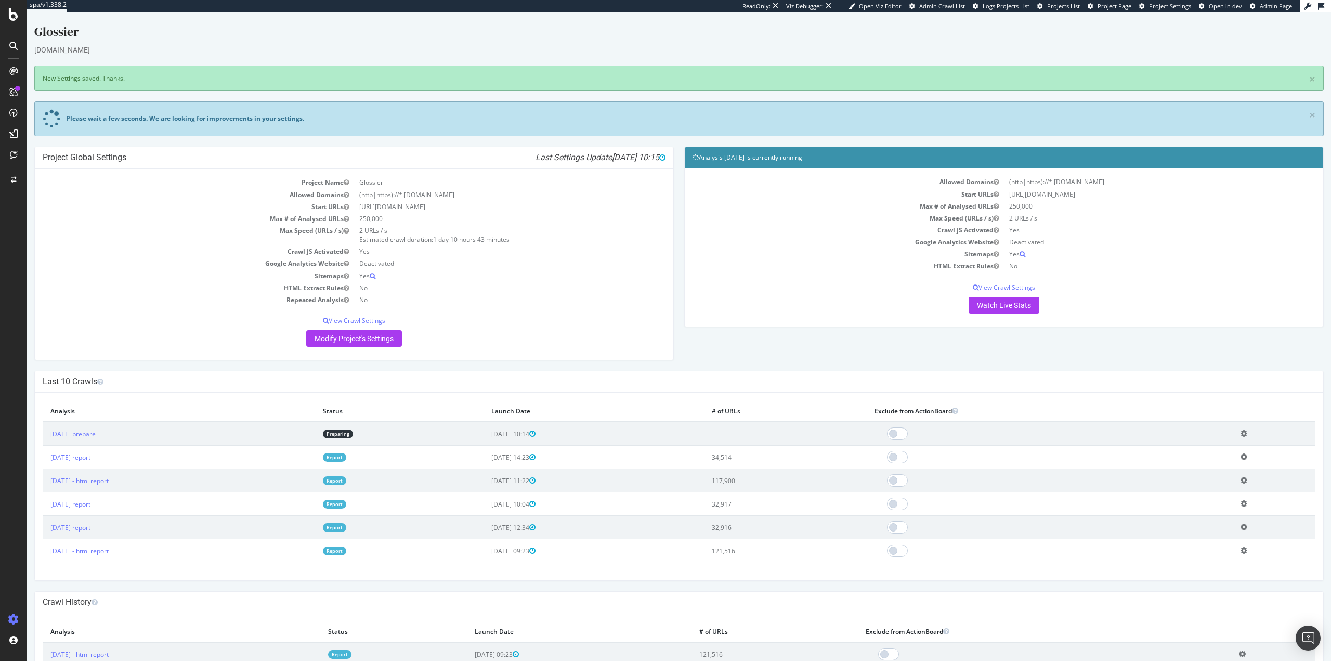
click at [353, 435] on link "Preparing" at bounding box center [338, 433] width 30 height 9
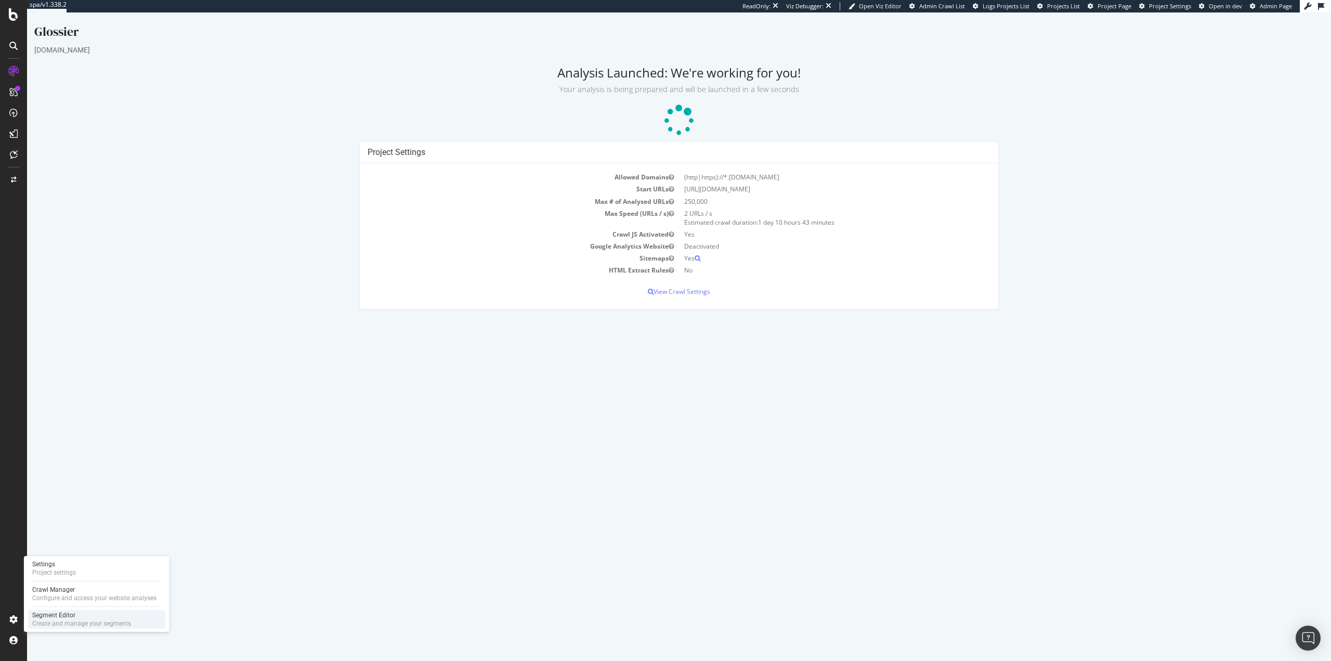
click at [61, 616] on div "Segment Editor" at bounding box center [81, 615] width 99 height 8
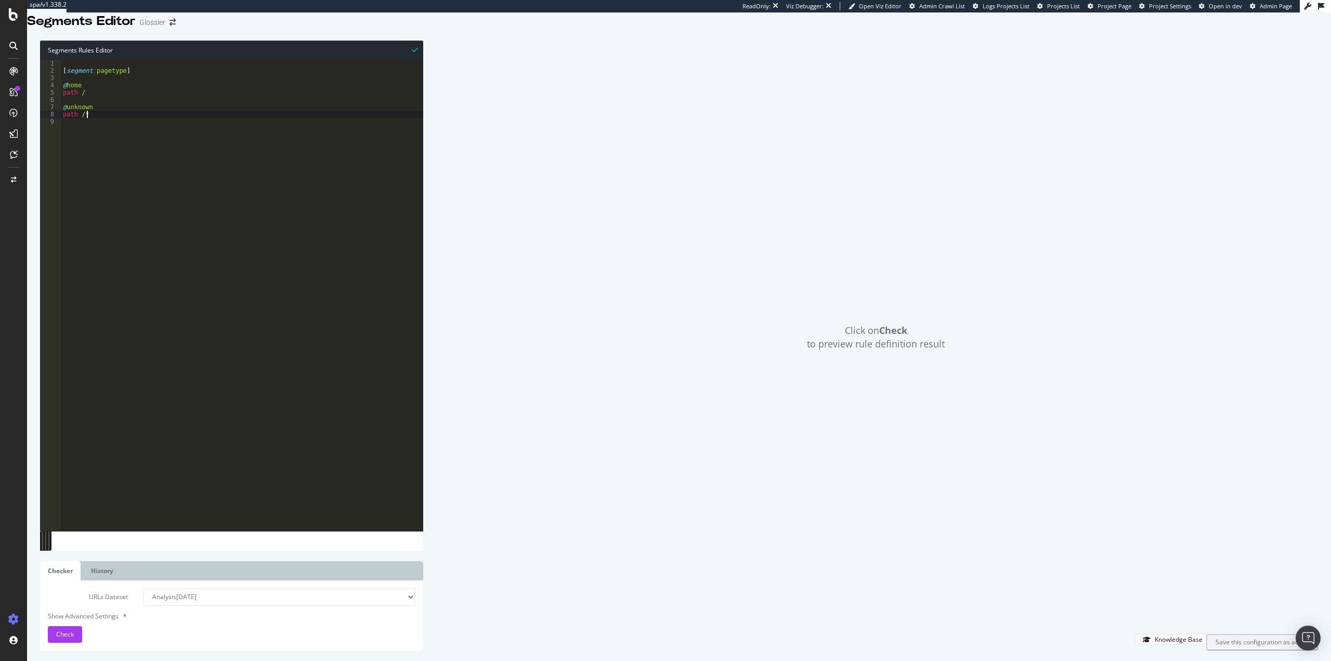
click at [98, 127] on div "[ segment : pagetype ] @ home path / @ unknown path /*" at bounding box center [242, 296] width 362 height 473
drag, startPoint x: 104, startPoint y: 117, endPoint x: 68, endPoint y: 117, distance: 36.9
click at [68, 117] on div "[ segment : pagetype ] @ home path / @ unknown path /*" at bounding box center [242, 296] width 362 height 473
drag, startPoint x: 167, startPoint y: 89, endPoint x: 54, endPoint y: 83, distance: 113.5
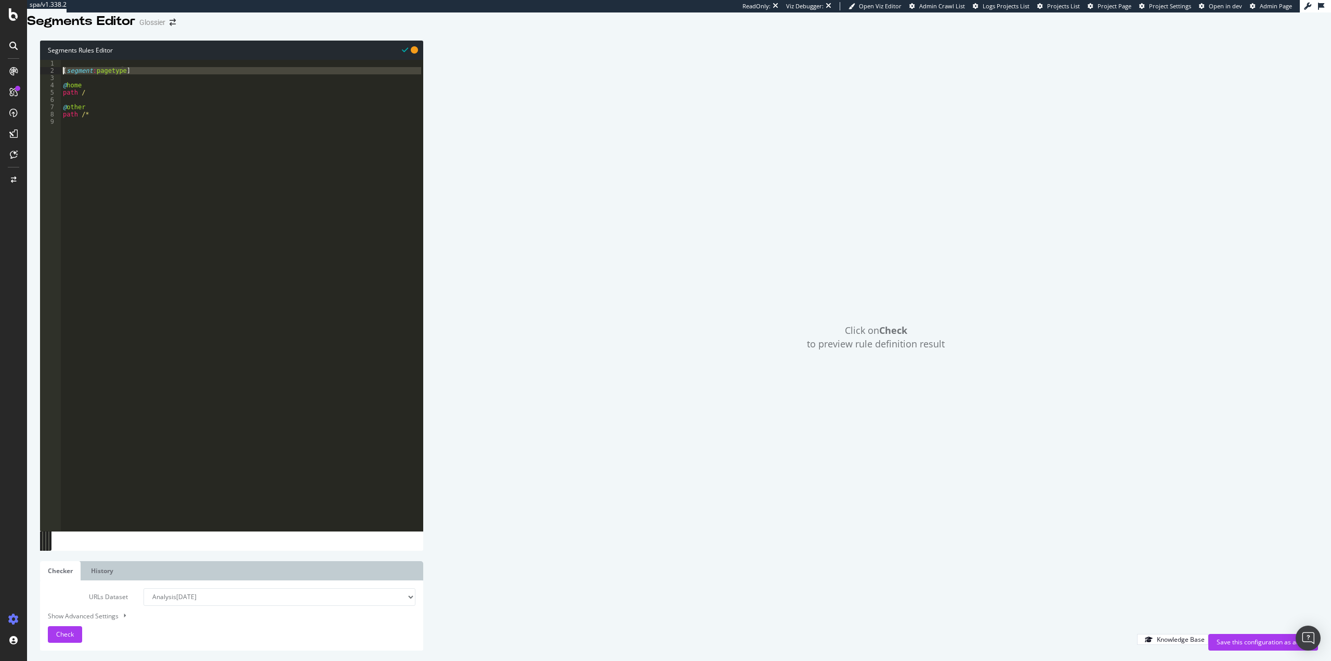
click at [54, 83] on div "@other 1 2 3 4 5 6 7 8 9 [ segment : pagetype ] @ home path / @ other path /* X…" at bounding box center [231, 295] width 383 height 471
type textarea "[segment:pagetype]"
click at [98, 146] on div "[ segment : pagetype ] @ home path / @ other path /*" at bounding box center [242, 296] width 362 height 473
paste textarea "[segment:pagetype]"
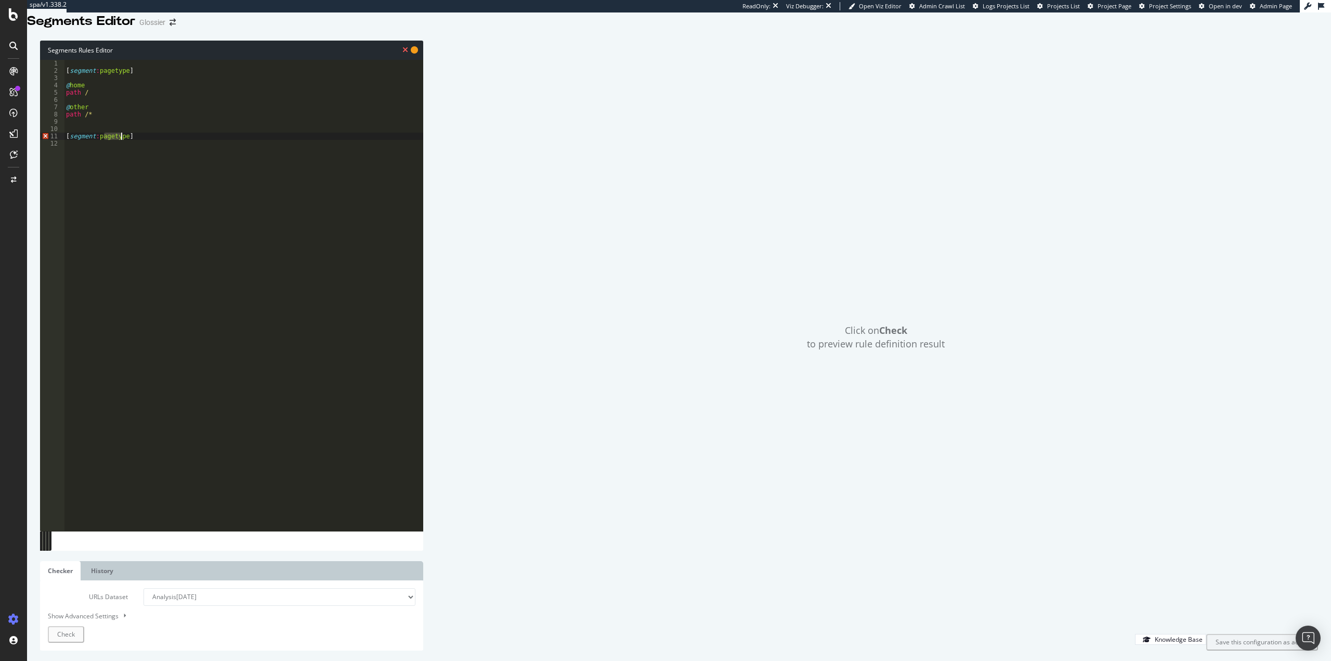
drag, startPoint x: 103, startPoint y: 150, endPoint x: 124, endPoint y: 148, distance: 21.0
click at [124, 148] on div "[ segment : pagetype ] @ home path / @ other path /* [ segment : pagetype ]" at bounding box center [243, 296] width 359 height 473
type textarea "[segment:params]"
click at [138, 158] on div "[ segment : pagetype ] @ home path / @ other path /* [ segment : params ]" at bounding box center [243, 296] width 359 height 473
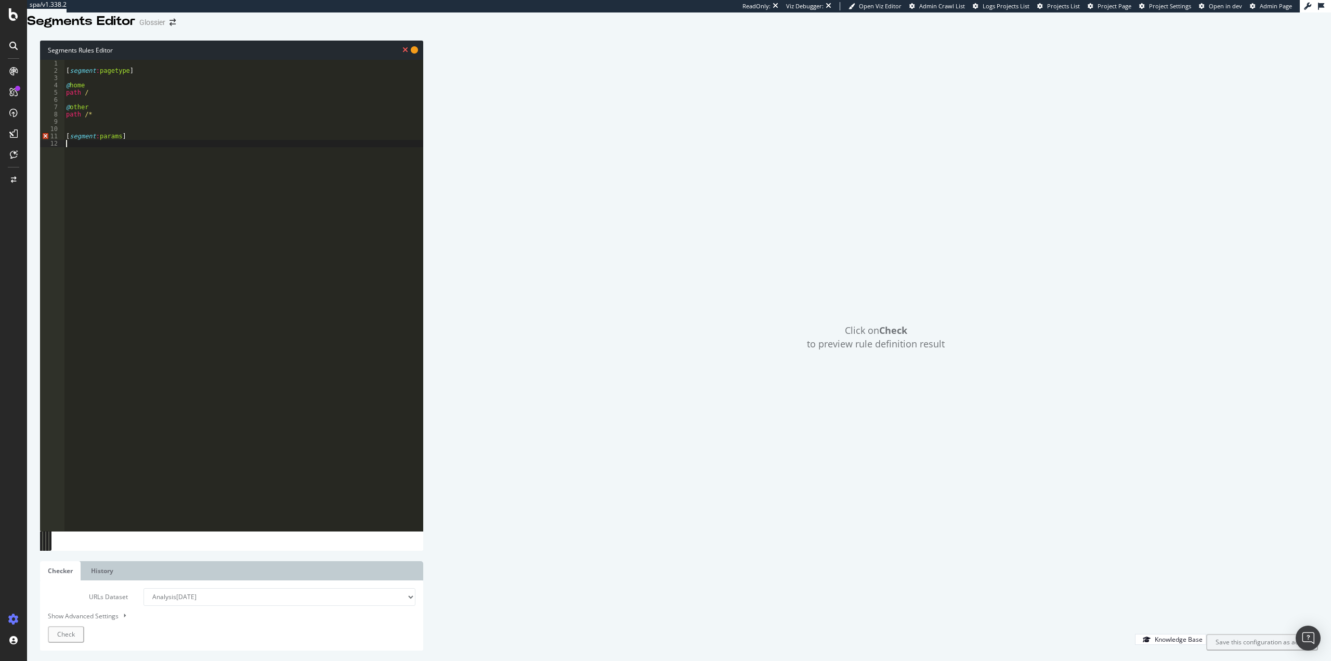
scroll to position [0, 0]
type textarea "@Yes"
type textarea "path-query rx \?"
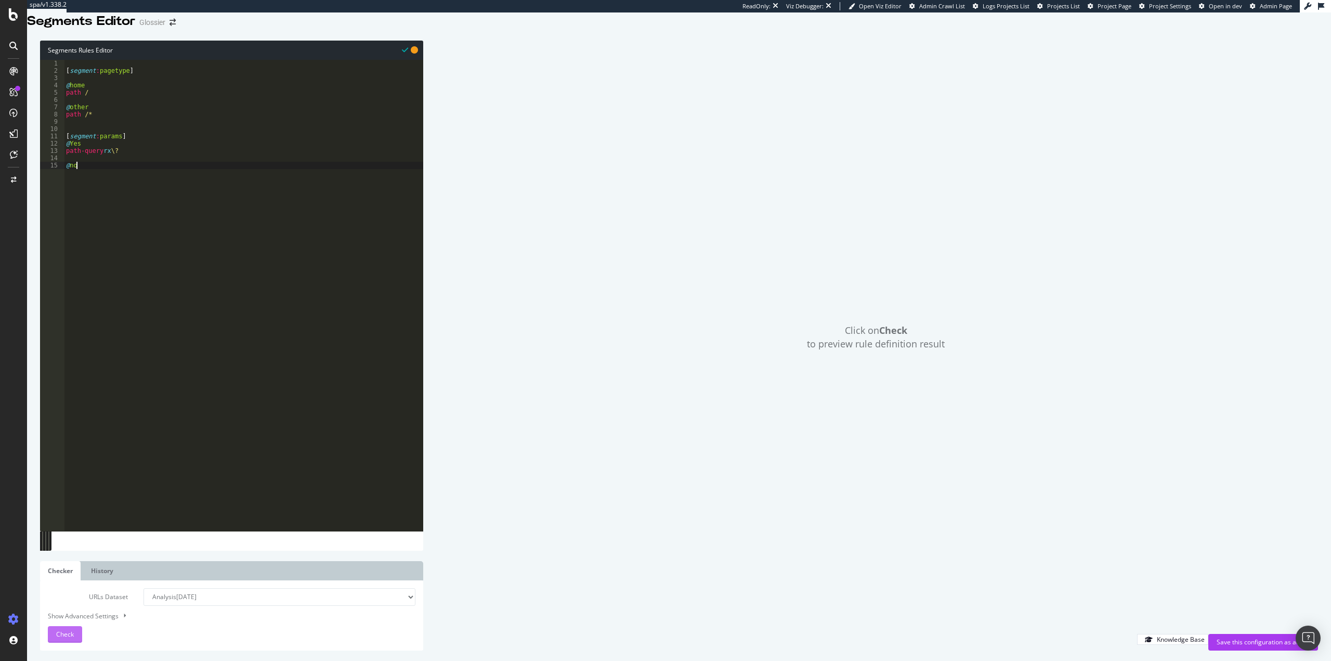
type textarea "@no"
click at [60, 637] on span "Check" at bounding box center [65, 634] width 18 height 9
